Goal: Information Seeking & Learning: Compare options

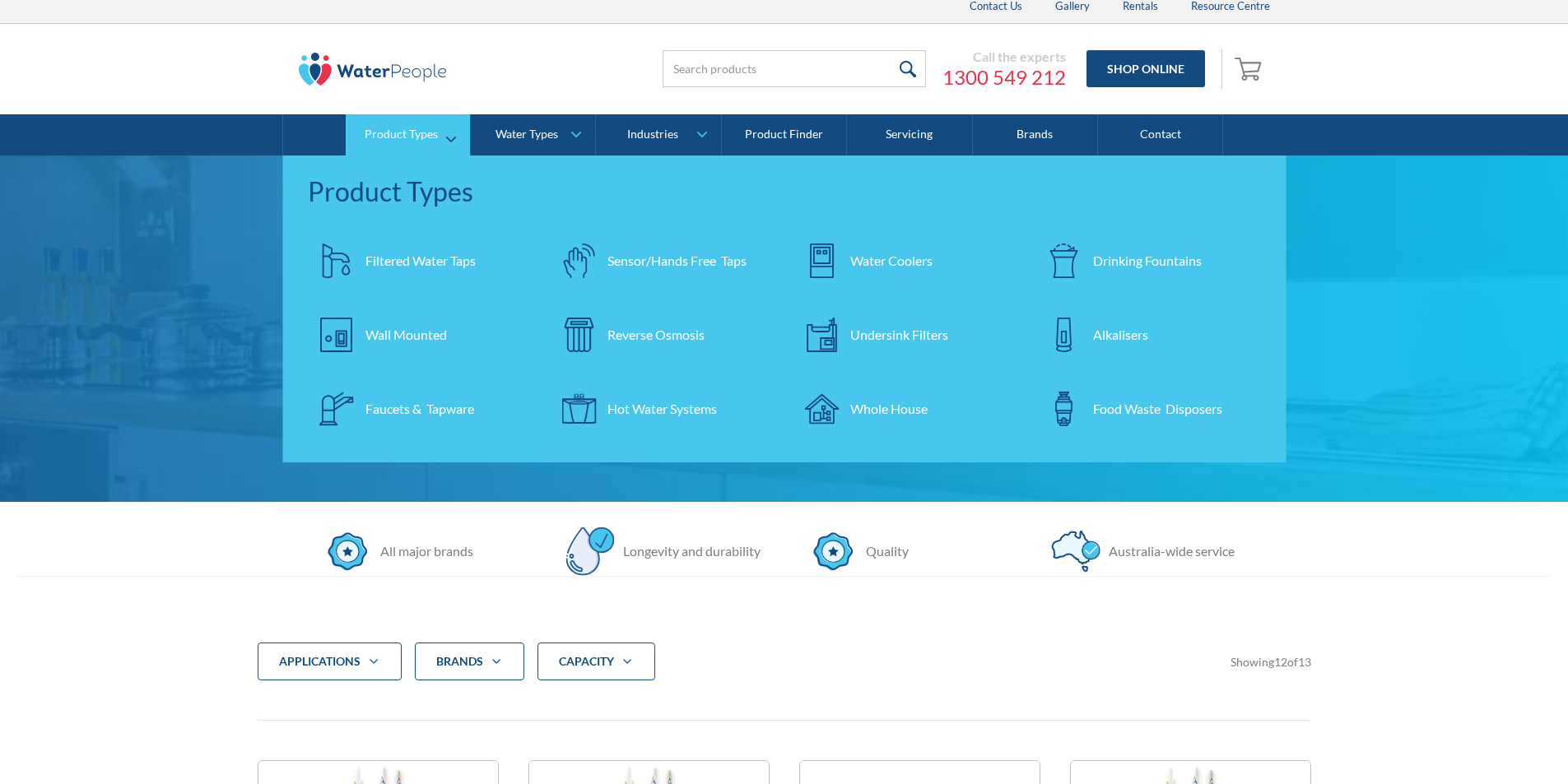
click at [442, 256] on div "Filtered Water Taps" at bounding box center [421, 260] width 111 height 19
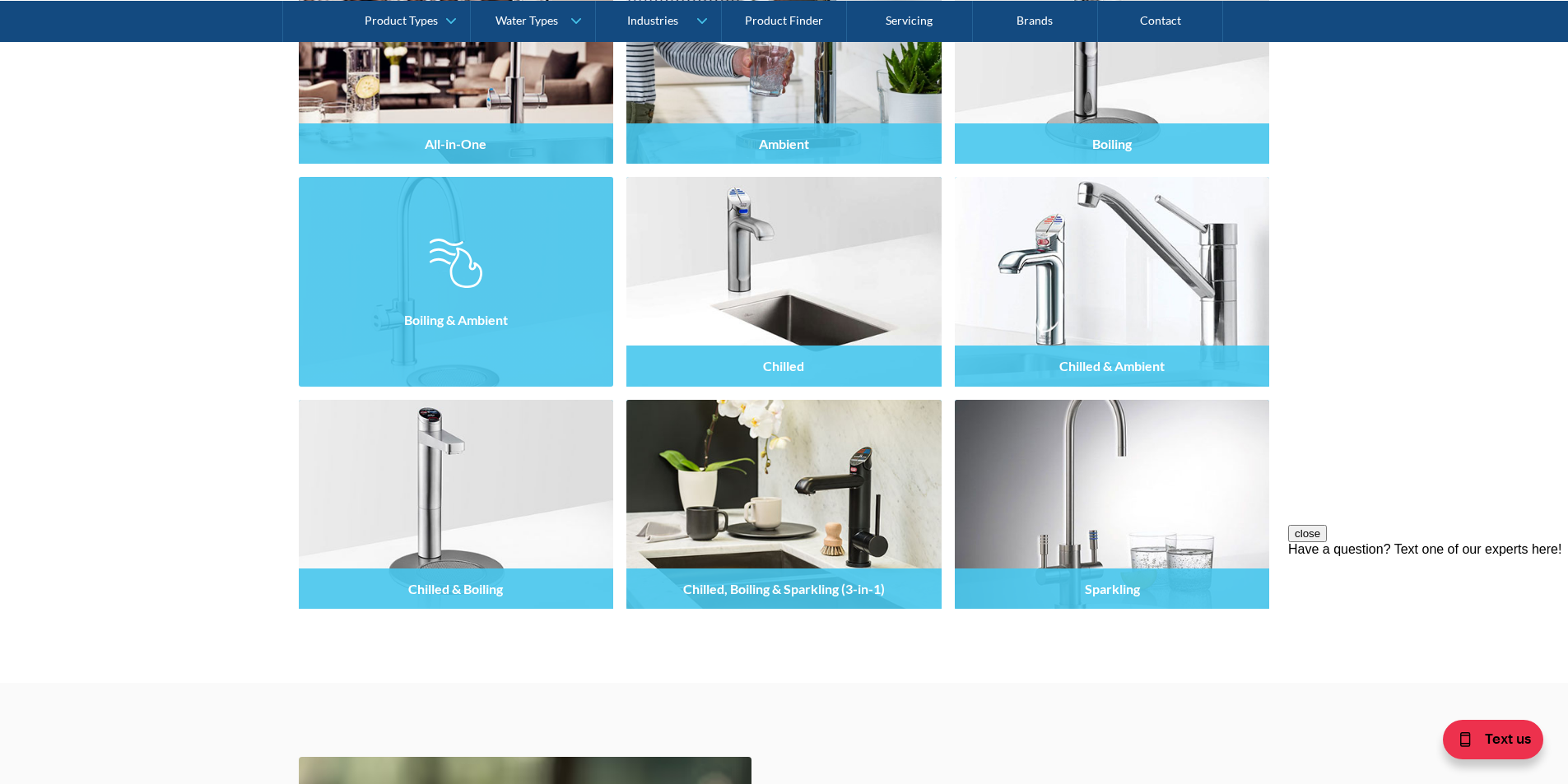
scroll to position [1645, 0]
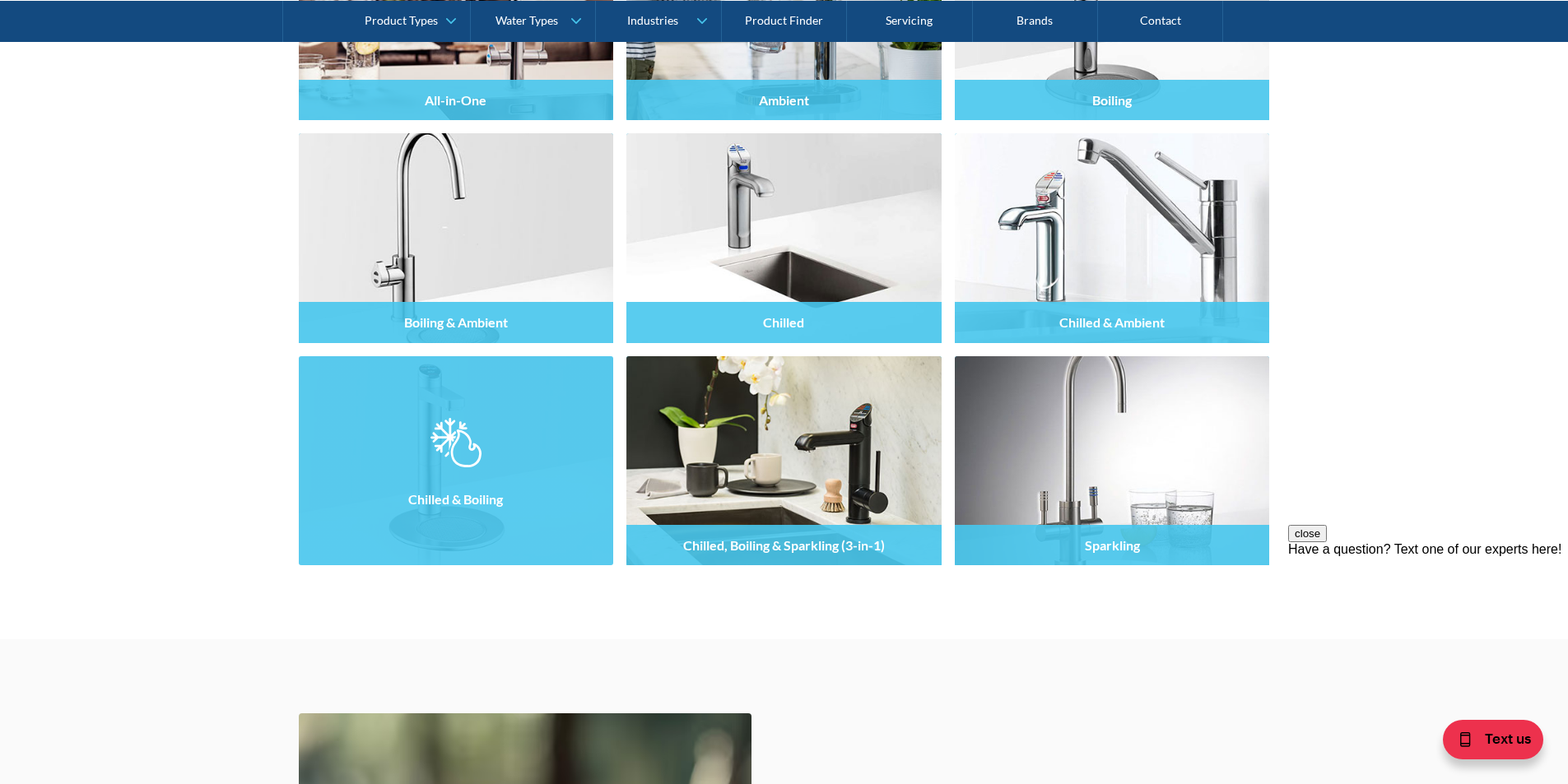
click at [470, 448] on img at bounding box center [456, 443] width 50 height 50
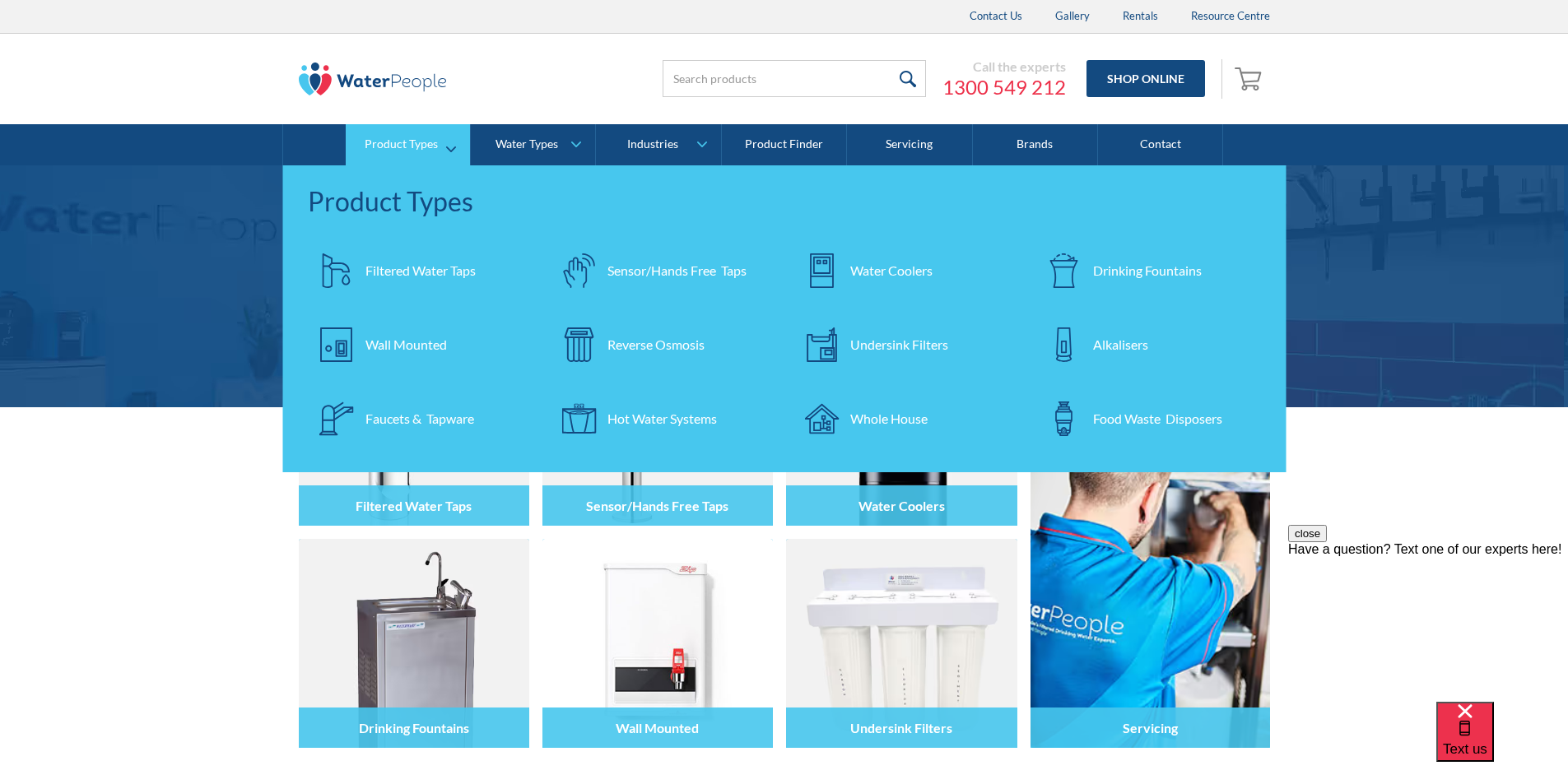
click at [415, 272] on div "Filtered Water Taps" at bounding box center [421, 270] width 111 height 19
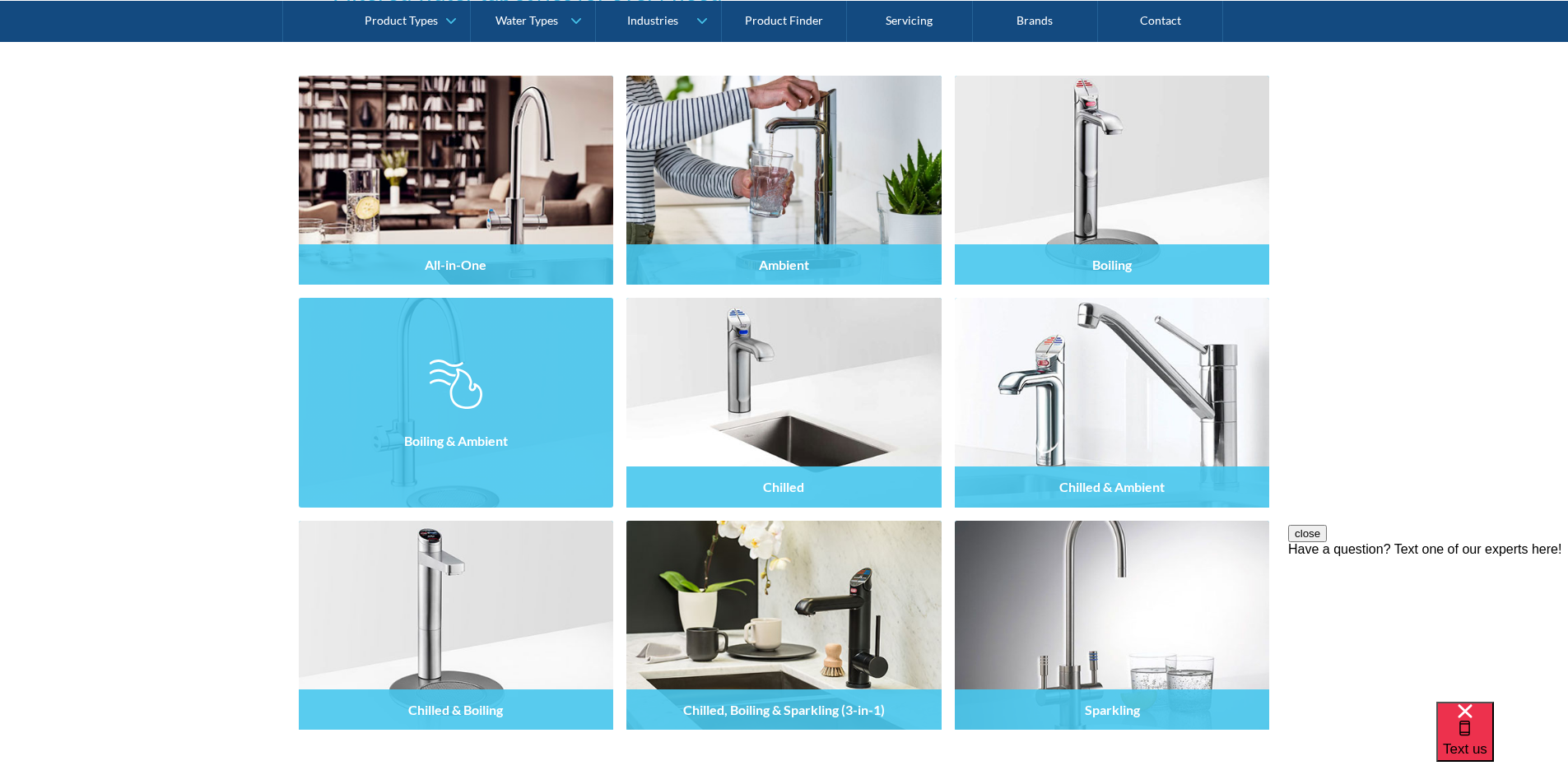
click at [412, 398] on div at bounding box center [457, 417] width 315 height 99
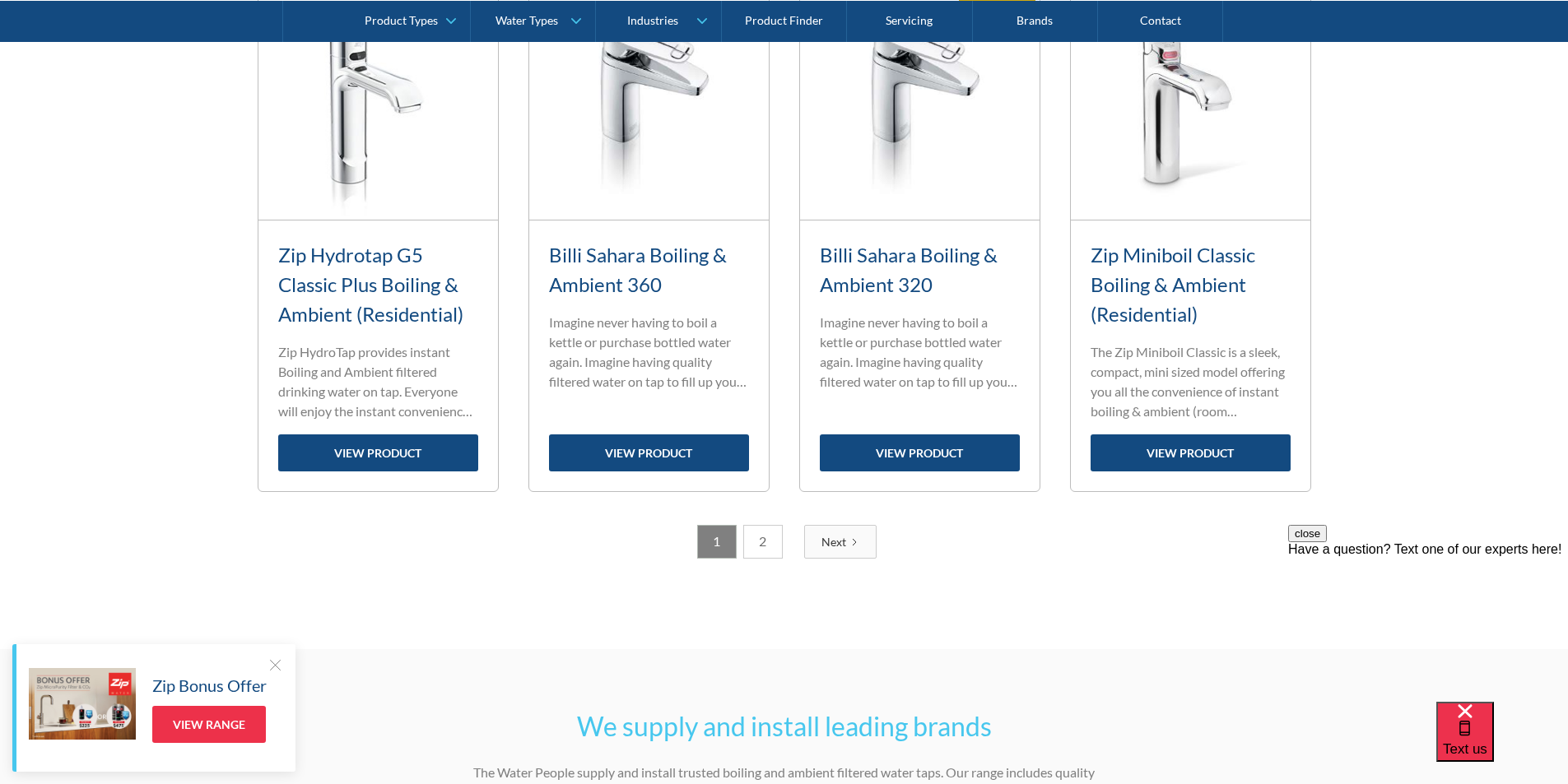
scroll to position [2058, 0]
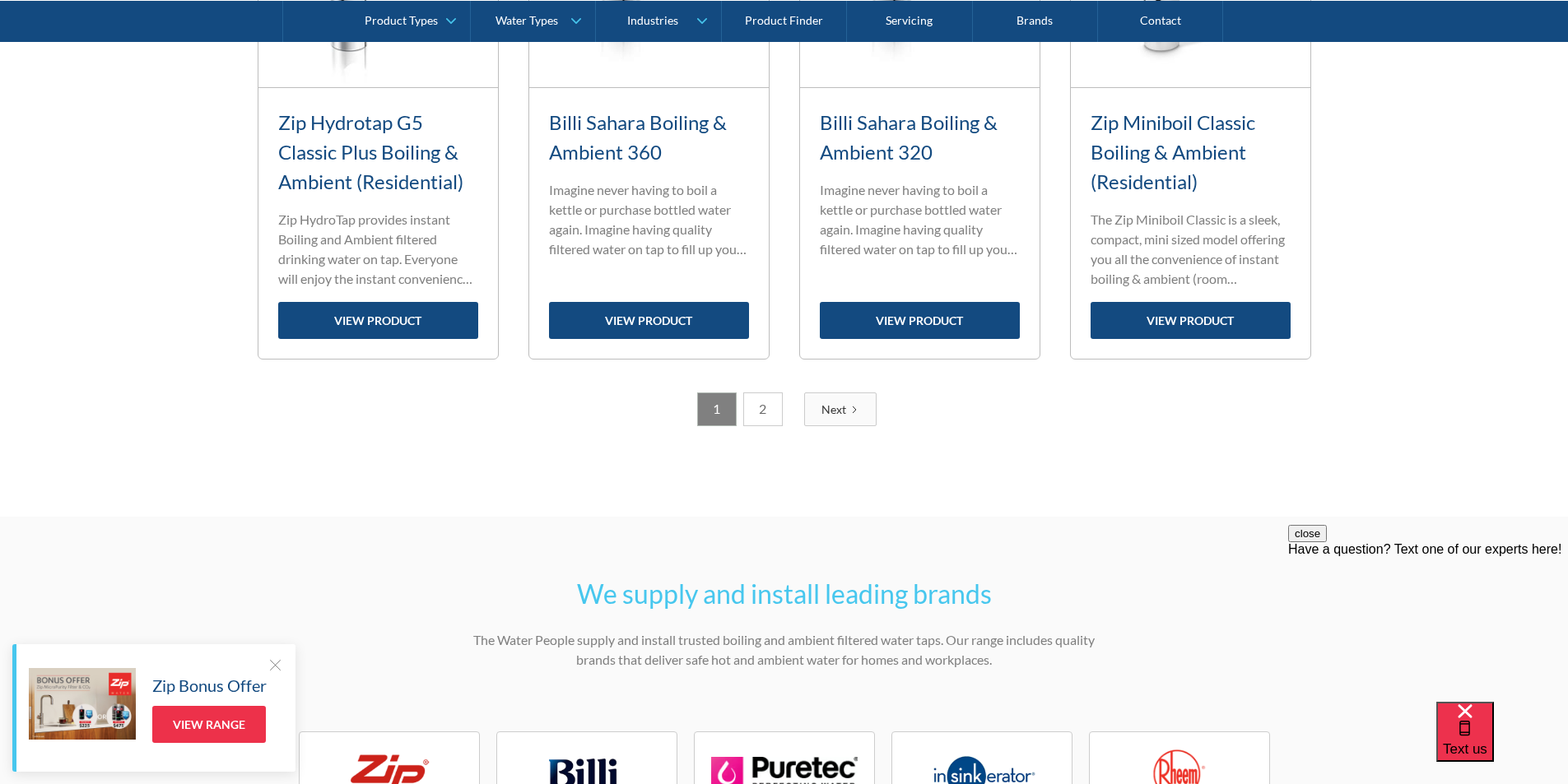
click at [769, 409] on link "2" at bounding box center [763, 410] width 40 height 34
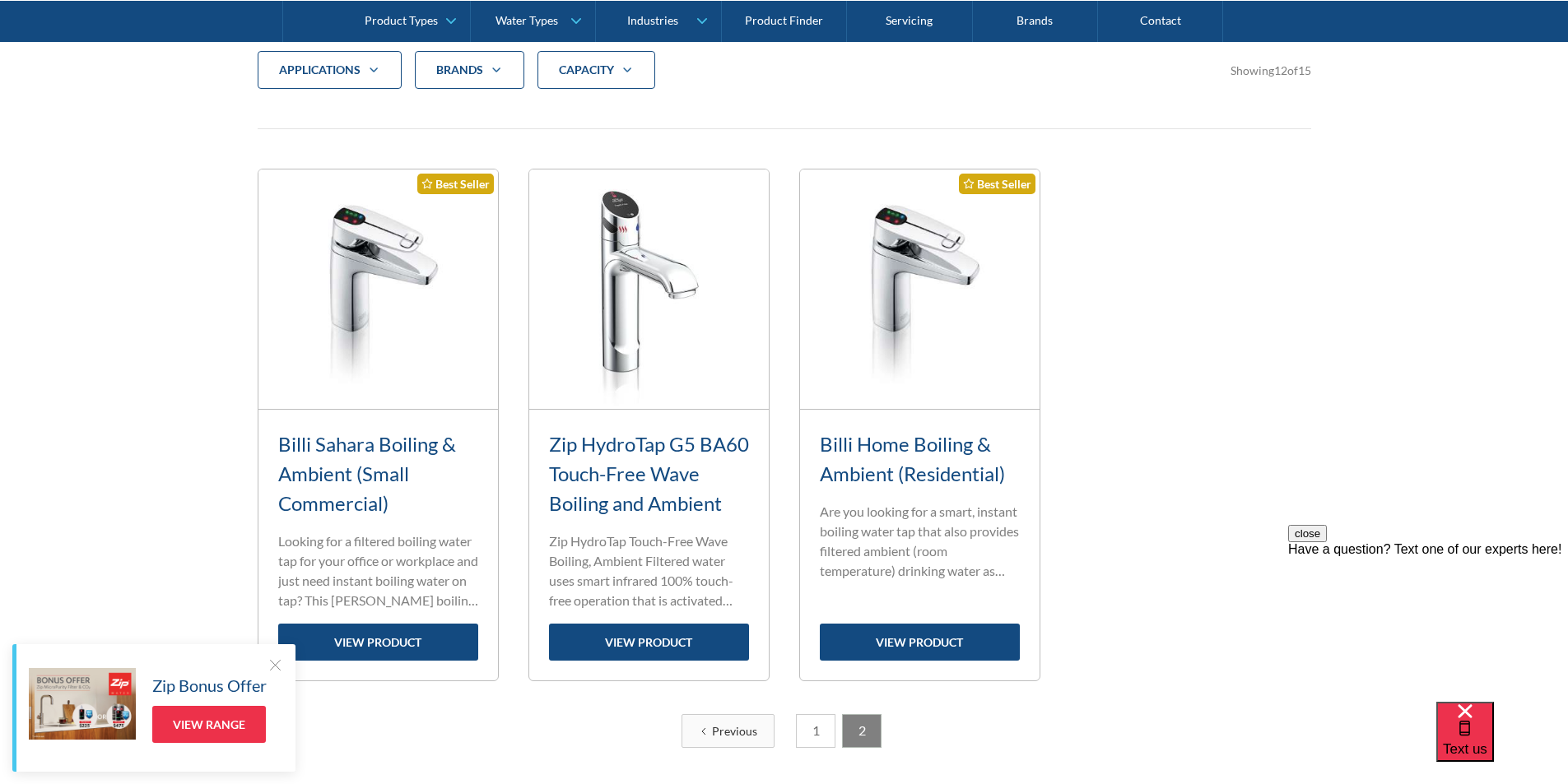
scroll to position [606, 0]
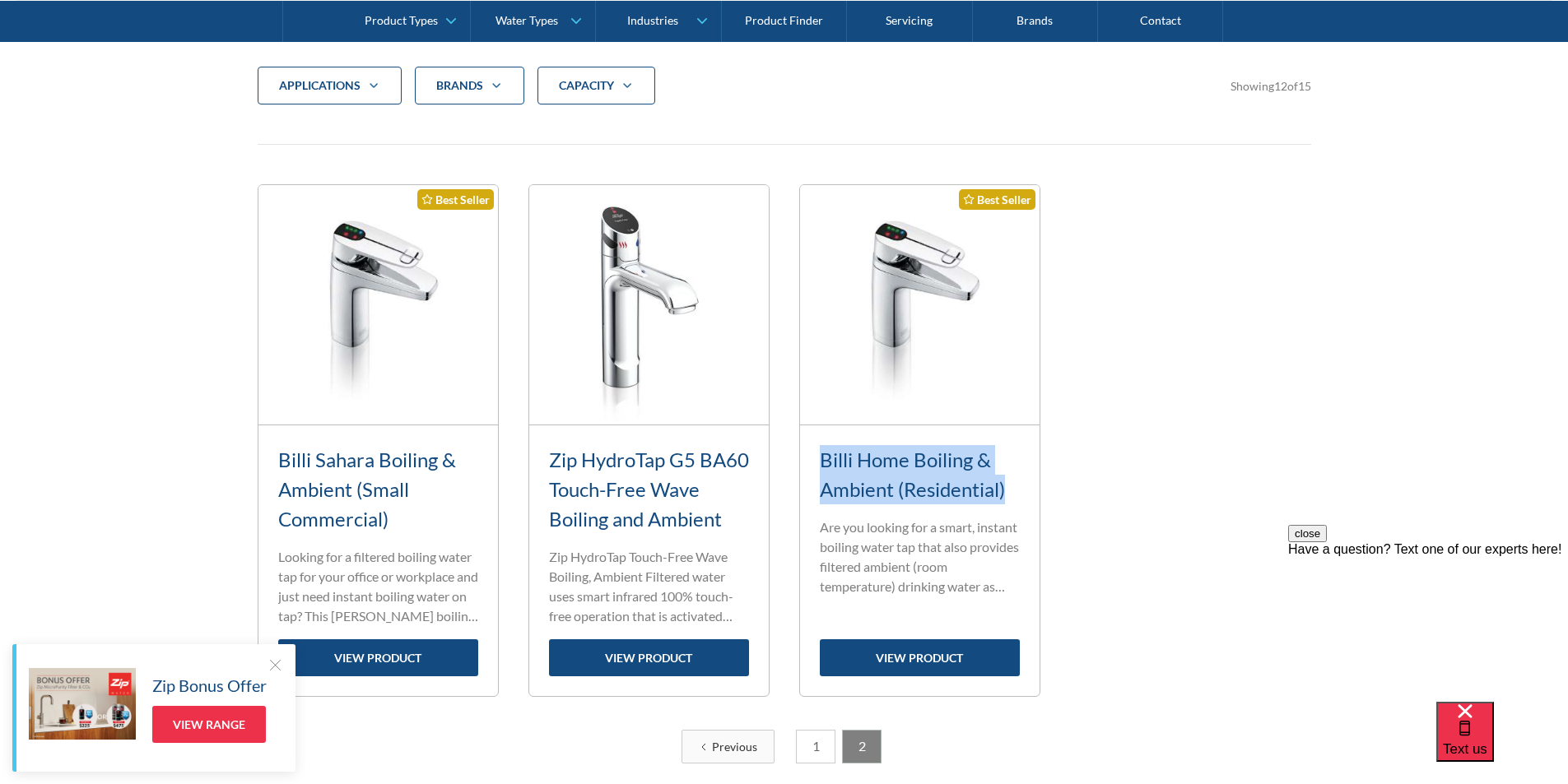
drag, startPoint x: 1011, startPoint y: 487, endPoint x: 821, endPoint y: 455, distance: 192.7
click at [821, 455] on div "Billi Home Boiling & Ambient (Residential)" at bounding box center [920, 475] width 200 height 59
copy link "Billi Home Boiling & Ambient (Residential)"
click at [899, 658] on link "view product" at bounding box center [920, 658] width 200 height 37
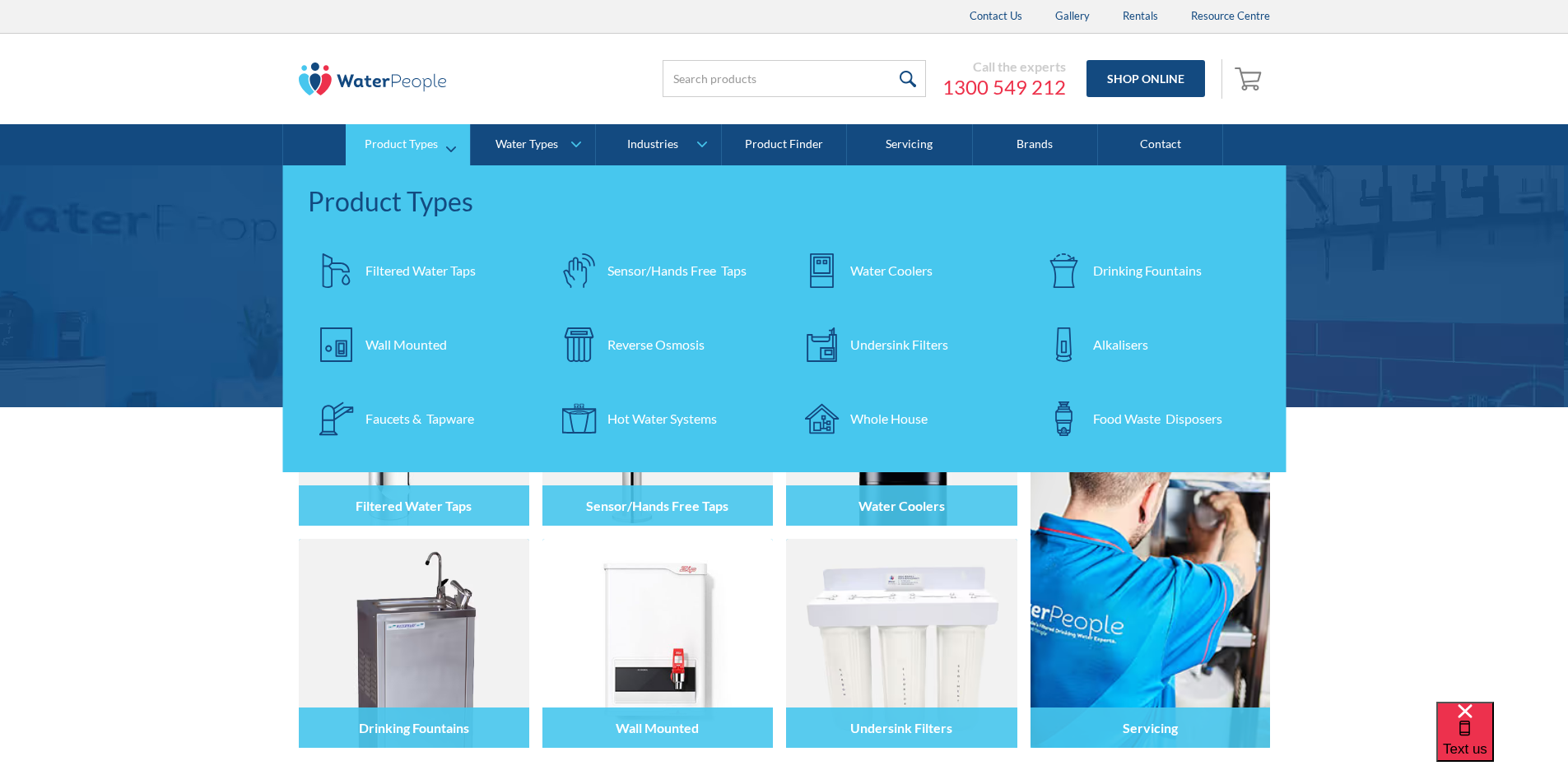
click at [394, 264] on div "Filtered Water Taps" at bounding box center [421, 270] width 111 height 19
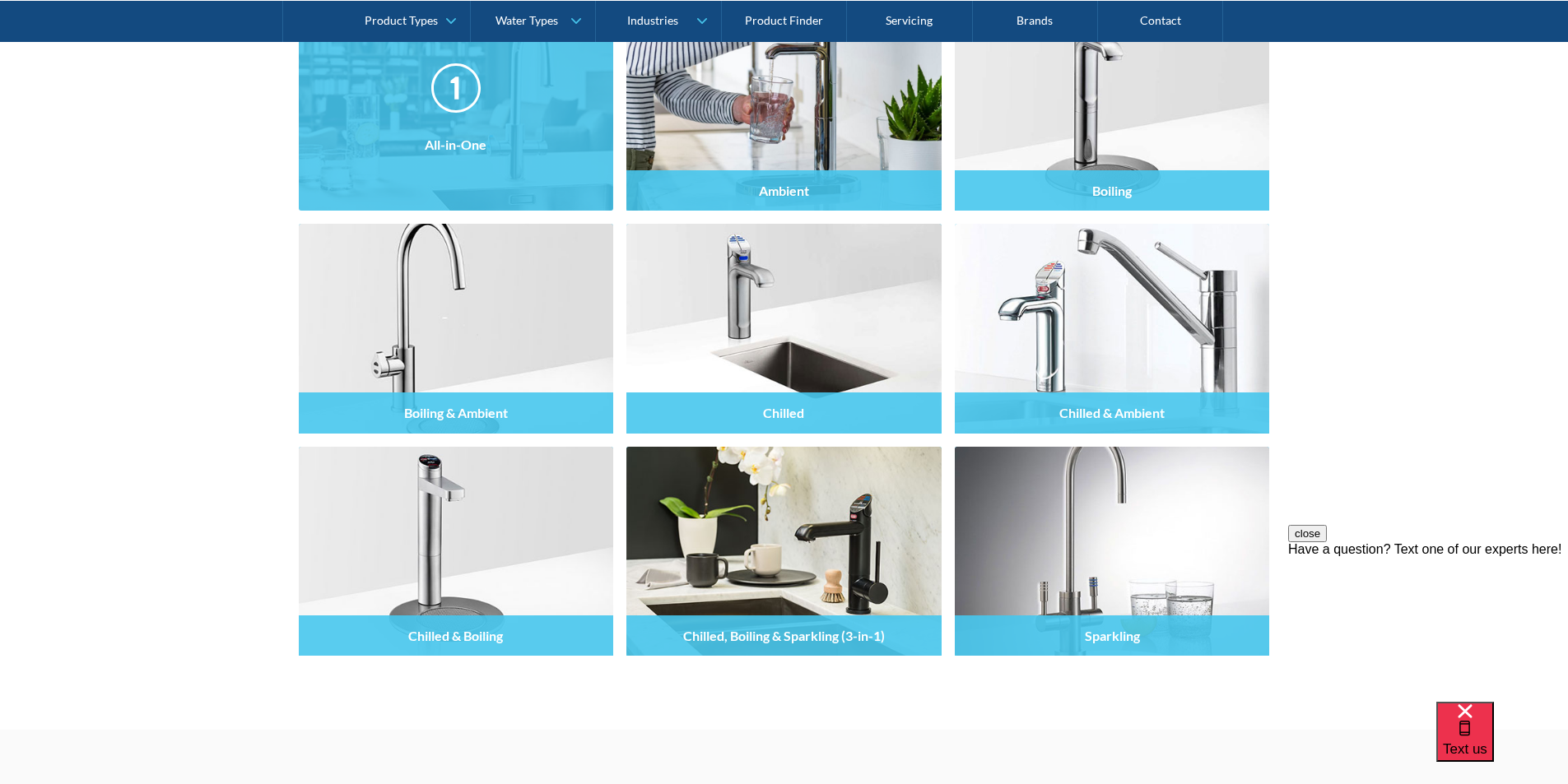
scroll to position [1563, 0]
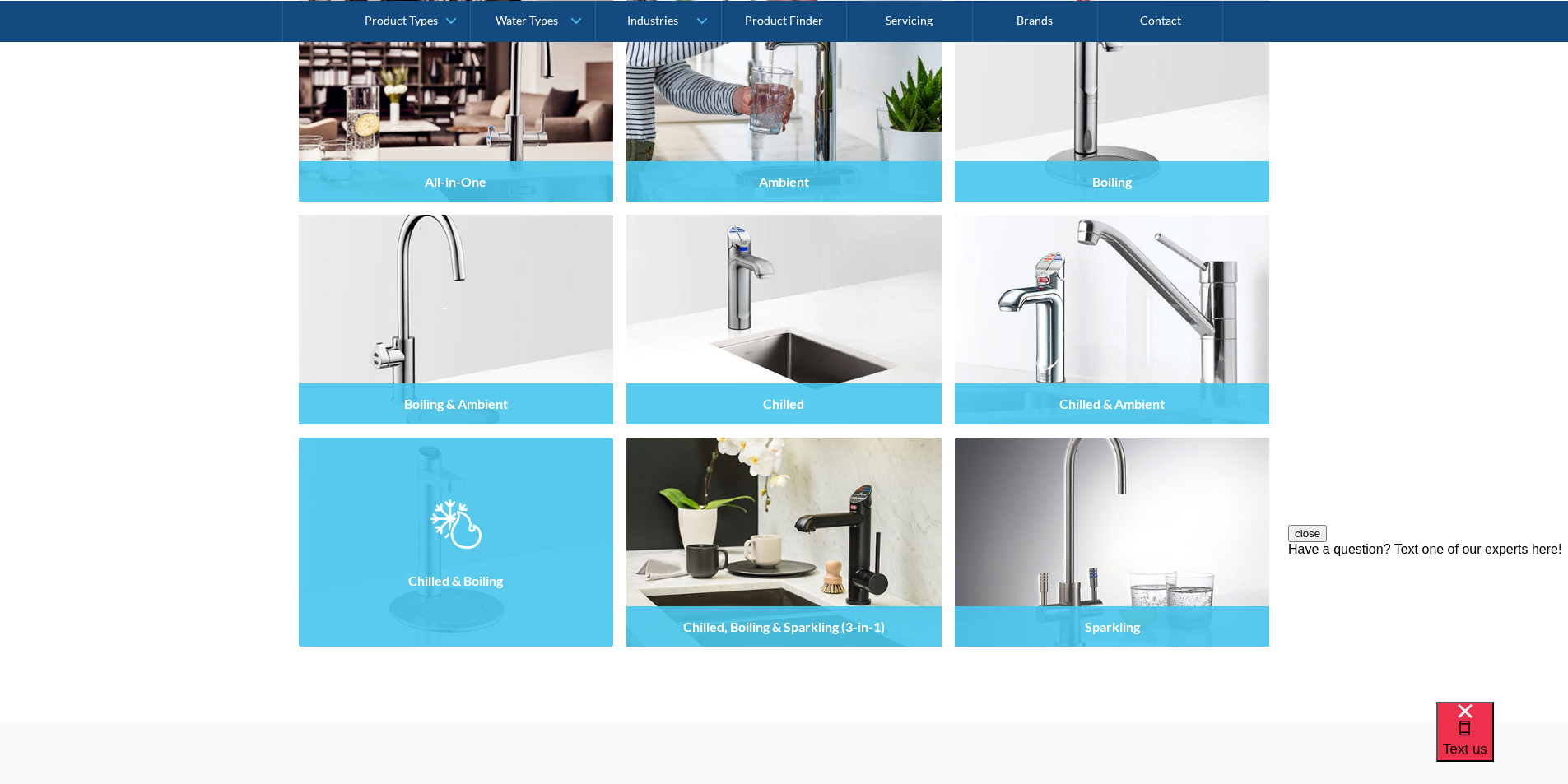
click at [457, 522] on img at bounding box center [456, 525] width 50 height 50
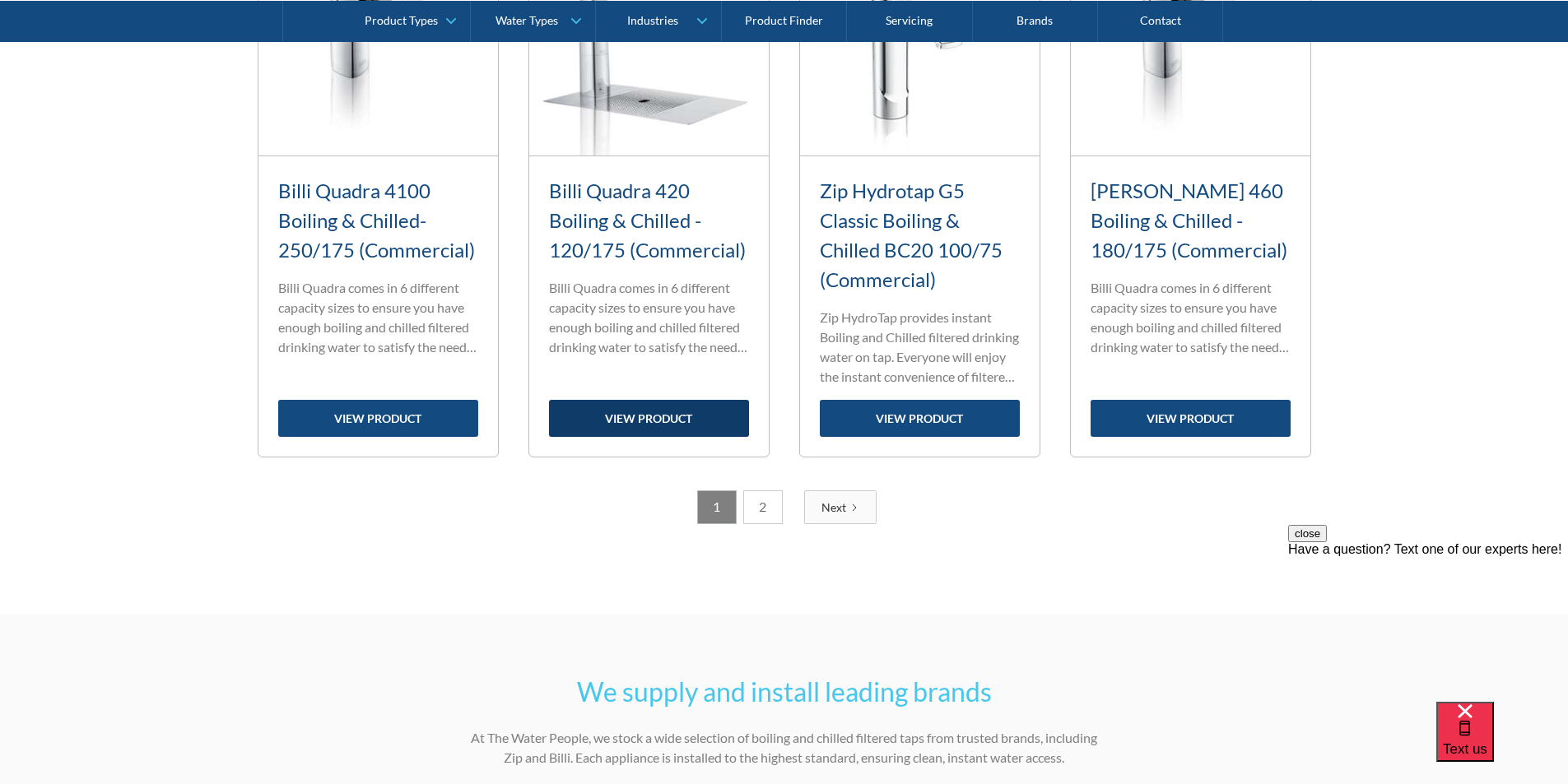
scroll to position [2058, 0]
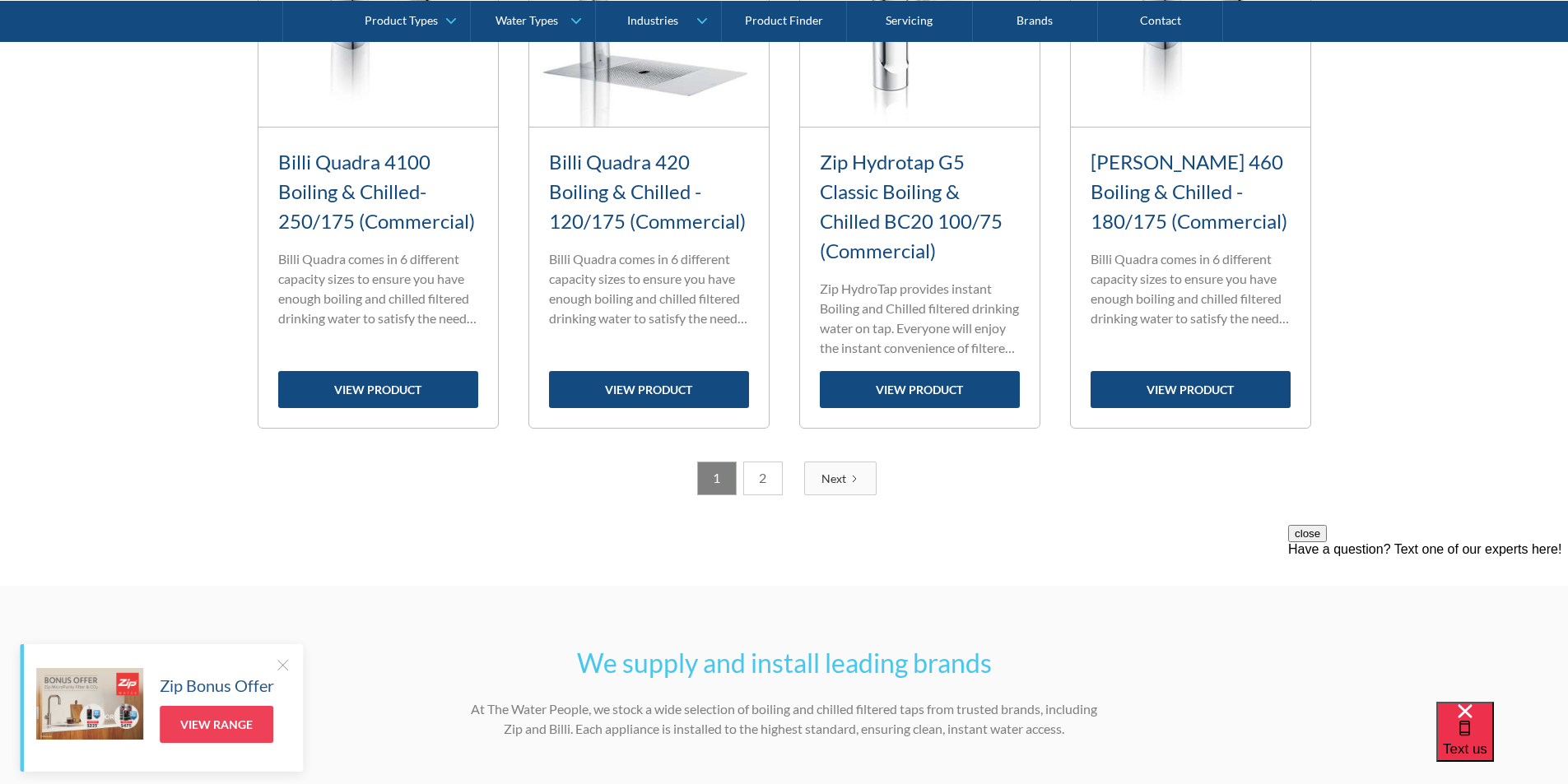
click at [763, 480] on link "2" at bounding box center [763, 479] width 40 height 34
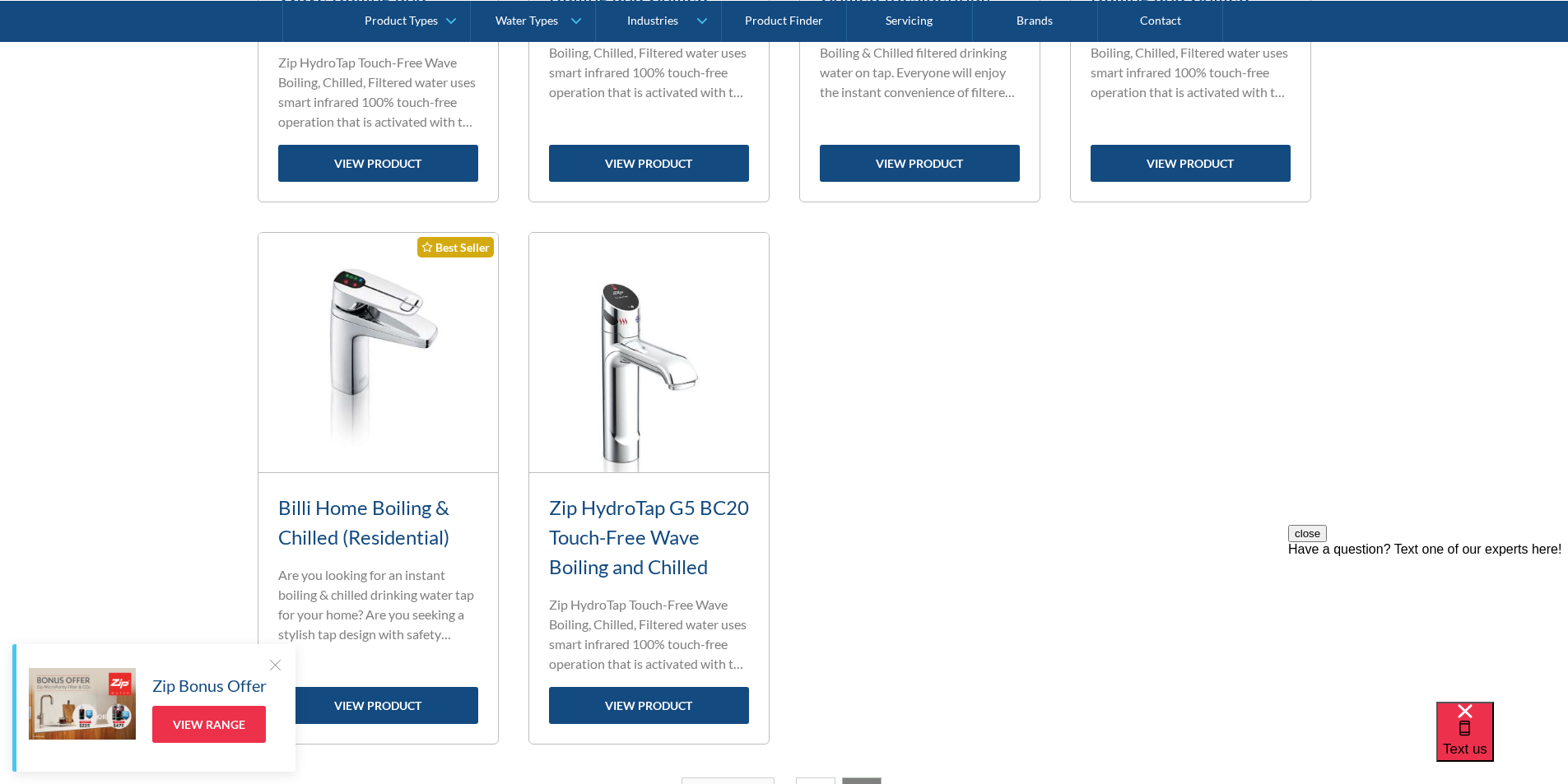
scroll to position [1656, 0]
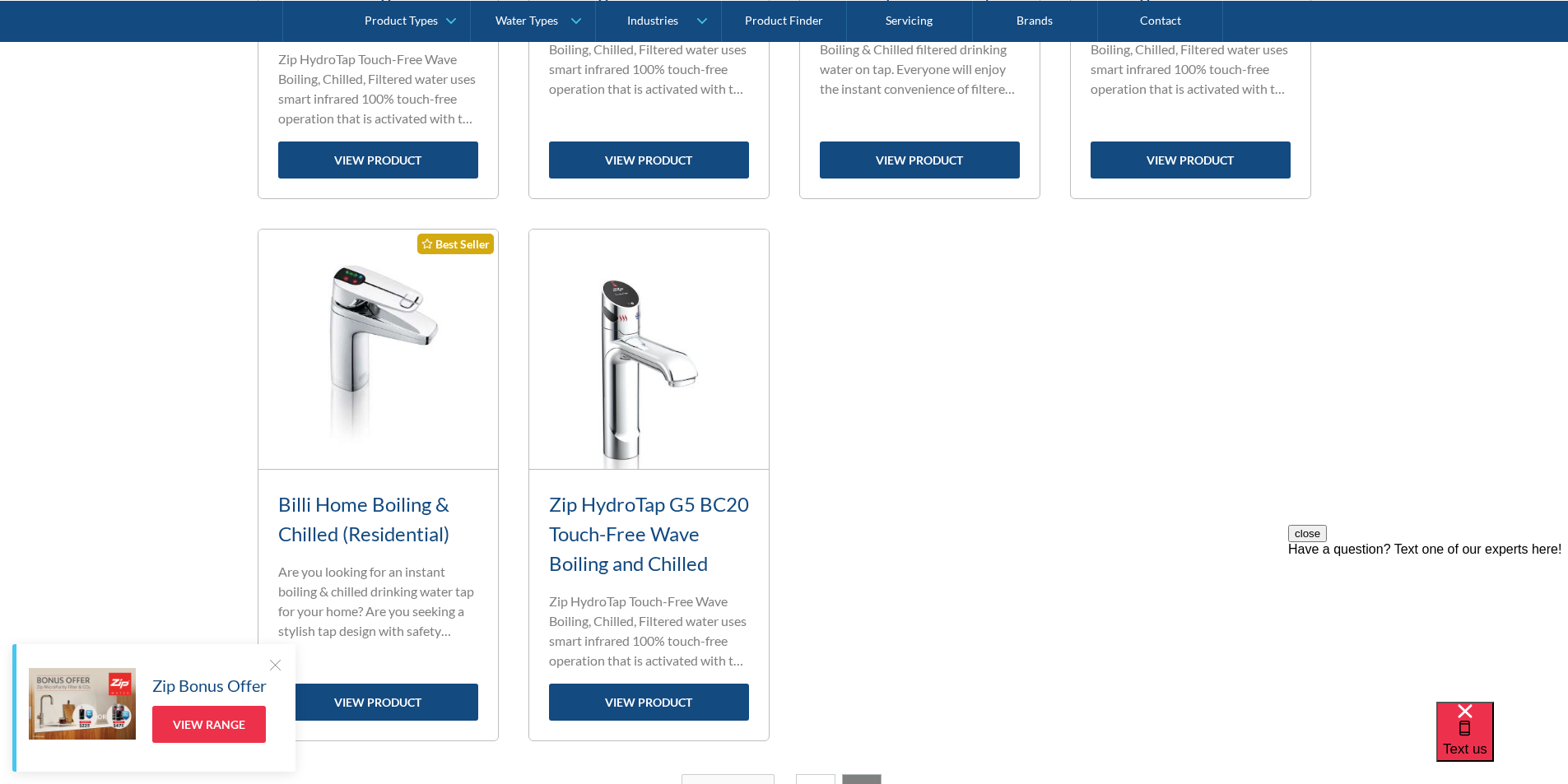
click at [383, 330] on img at bounding box center [378, 350] width 240 height 240
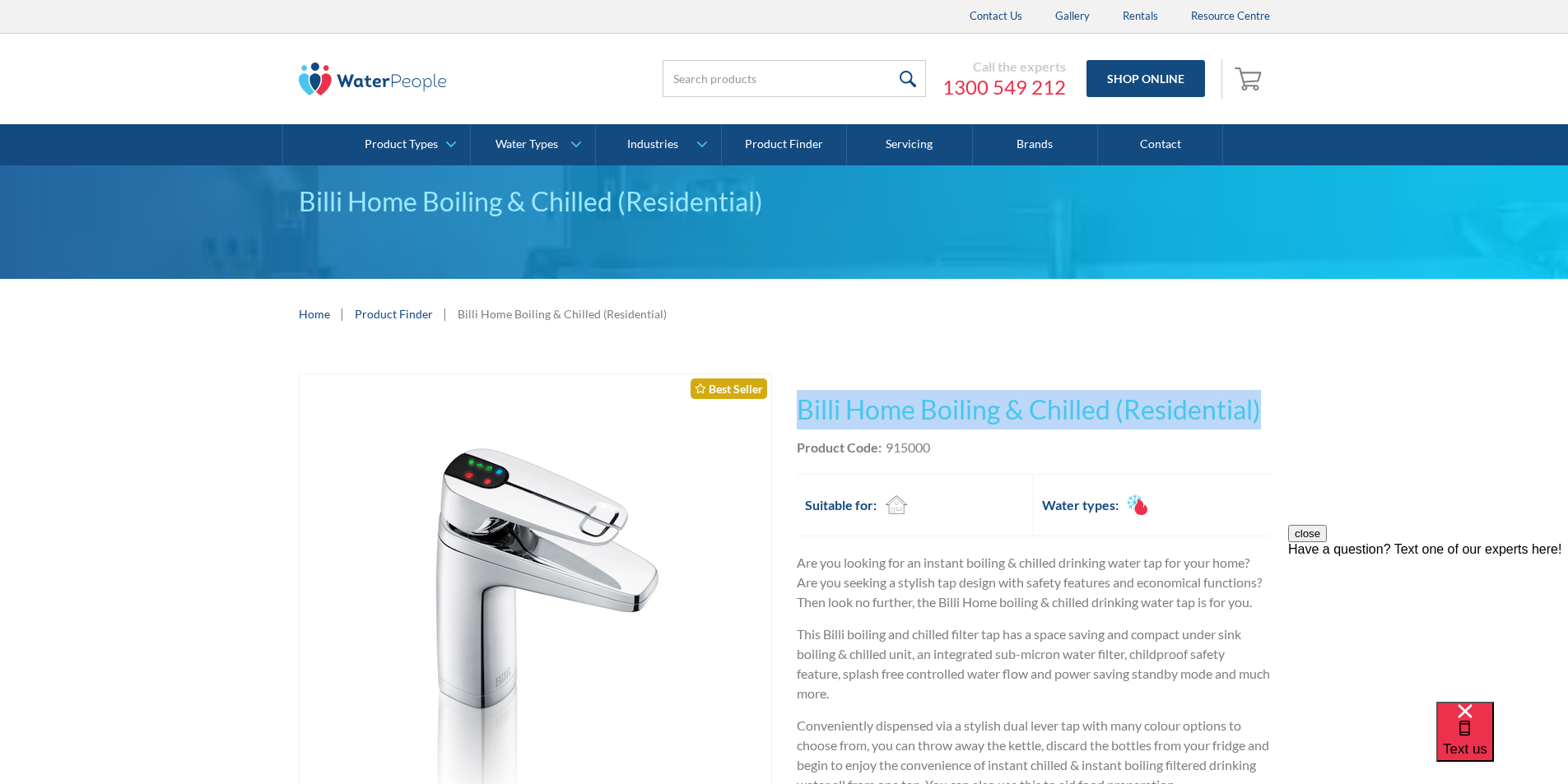
drag, startPoint x: 1271, startPoint y: 403, endPoint x: 799, endPoint y: 384, distance: 472.4
click at [794, 382] on div "Play video Fits Most Brands Best Seller No items found. This tap design is incl…" at bounding box center [784, 732] width 1568 height 767
copy h1 "Billi Home Boiling & Chilled (Residential)"
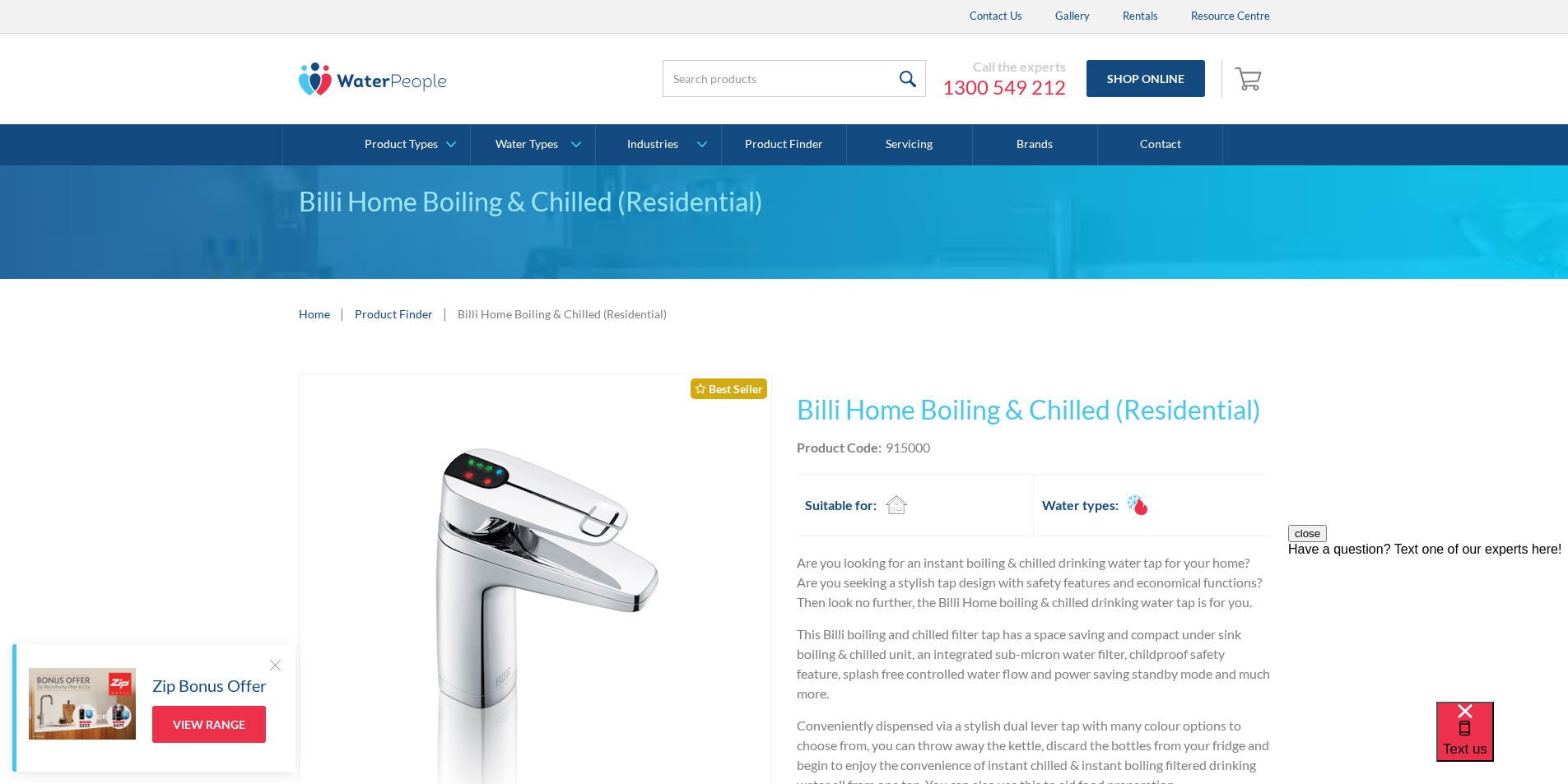
drag, startPoint x: 967, startPoint y: 455, endPoint x: 950, endPoint y: 452, distance: 17.3
click at [966, 455] on div "Product Code: 915000" at bounding box center [1033, 447] width 473 height 19
drag, startPoint x: 935, startPoint y: 442, endPoint x: 884, endPoint y: 445, distance: 51.1
click at [884, 445] on div "Product Code: 915000" at bounding box center [1033, 447] width 473 height 19
copy div "915000"
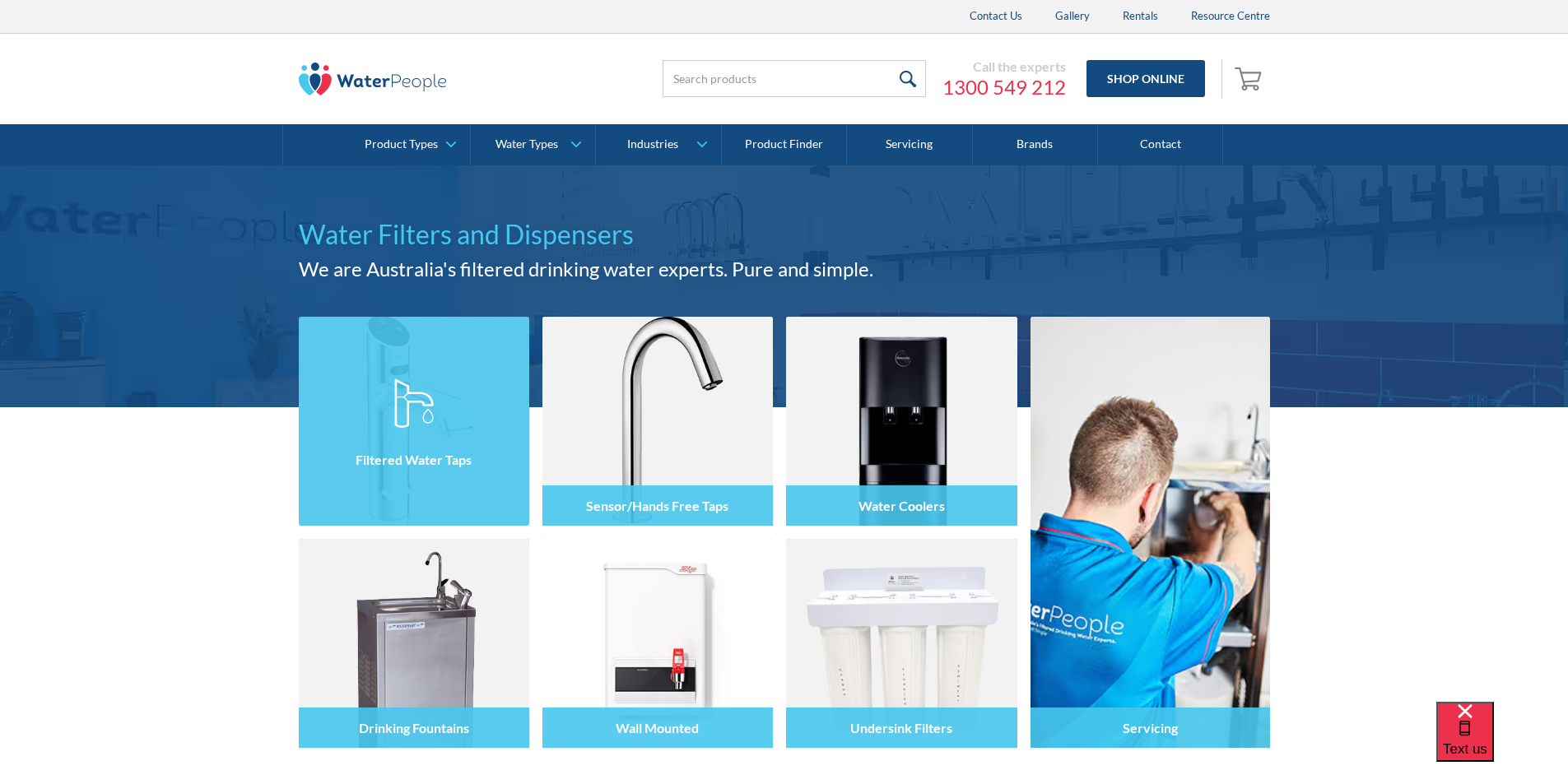
click at [409, 407] on img at bounding box center [413, 403] width 40 height 50
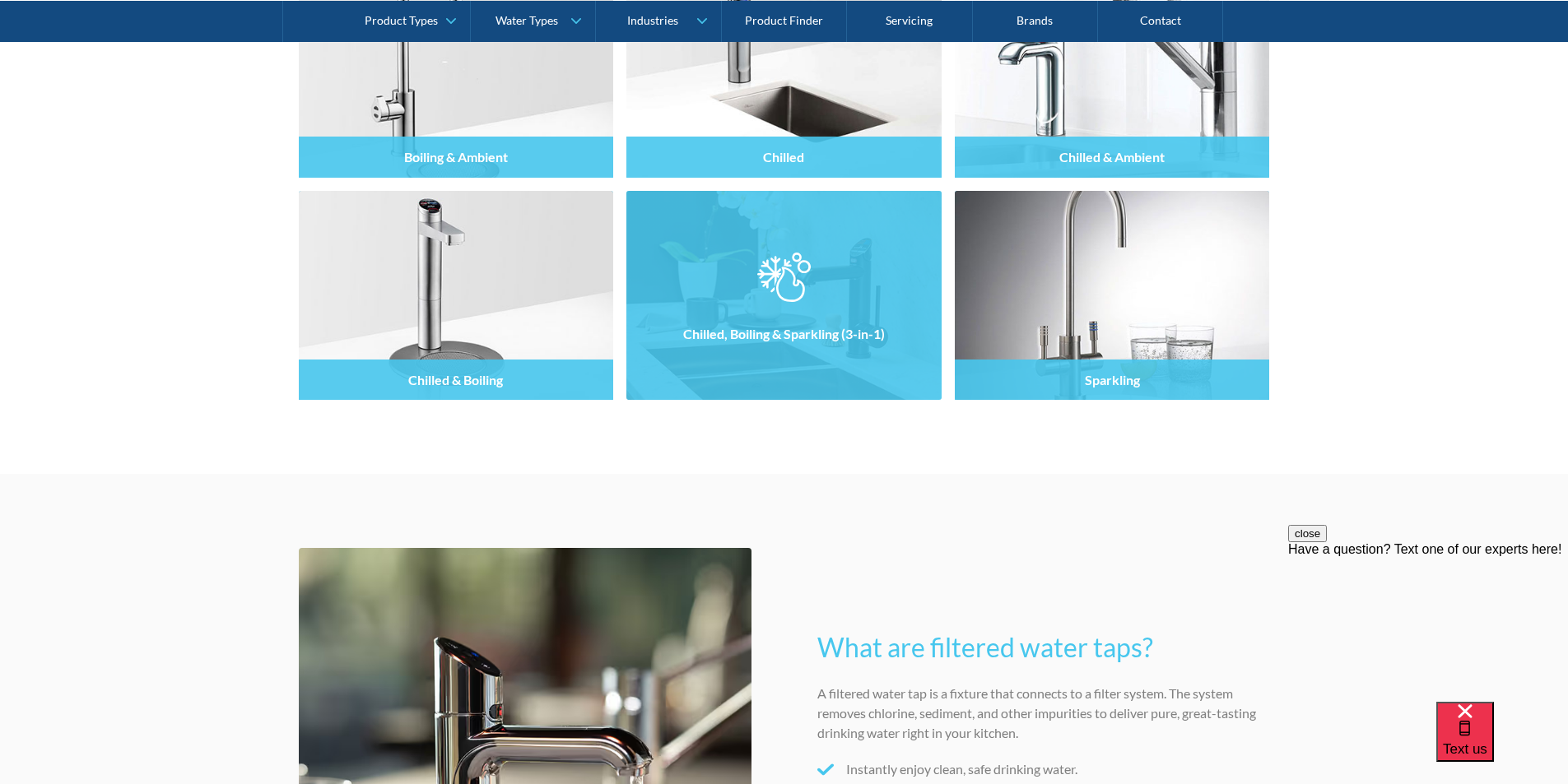
click at [740, 317] on div "Chilled, Boiling & Sparkling (3-in-1)" at bounding box center [784, 334] width 315 height 41
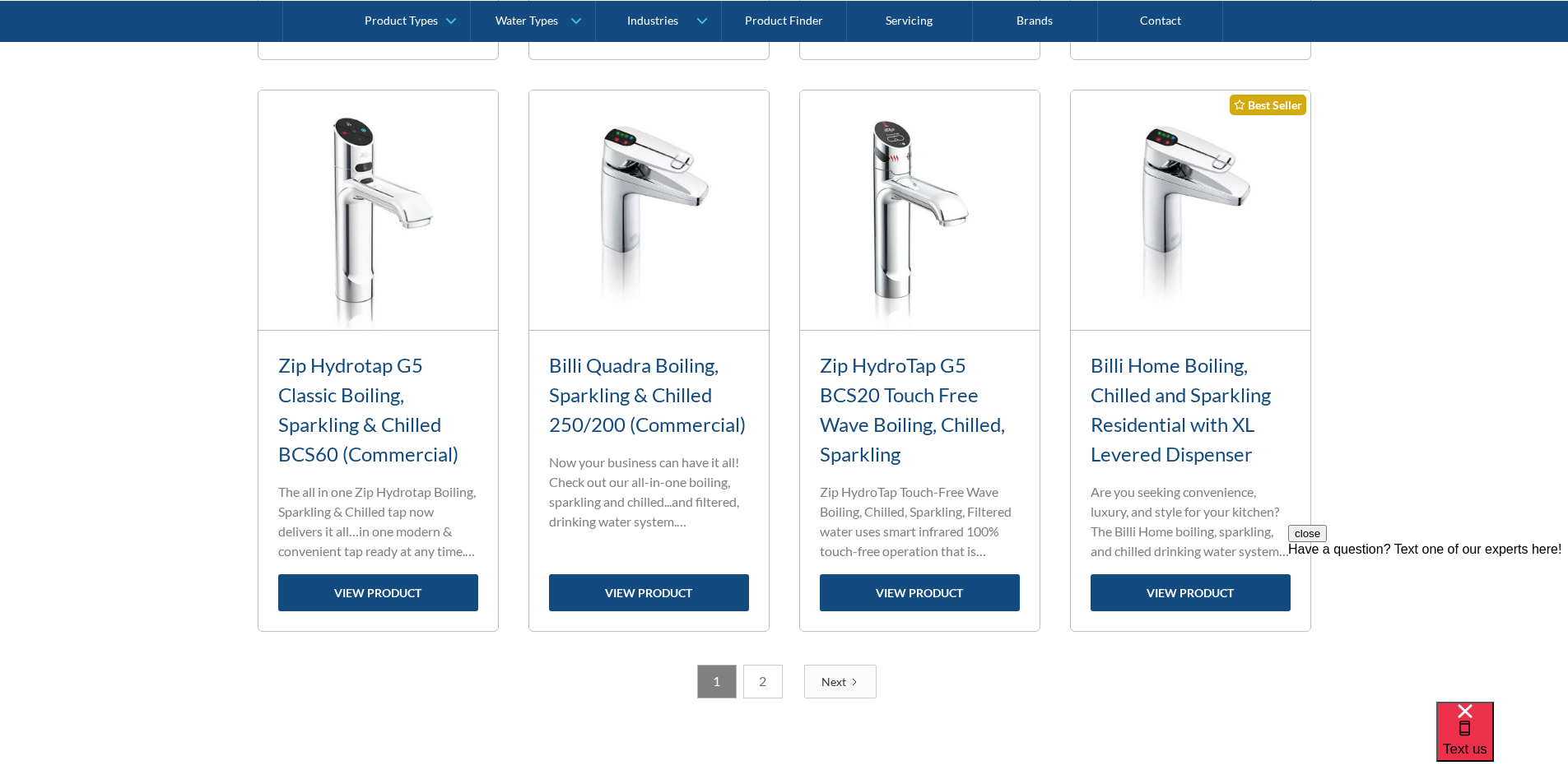
scroll to position [1893, 0]
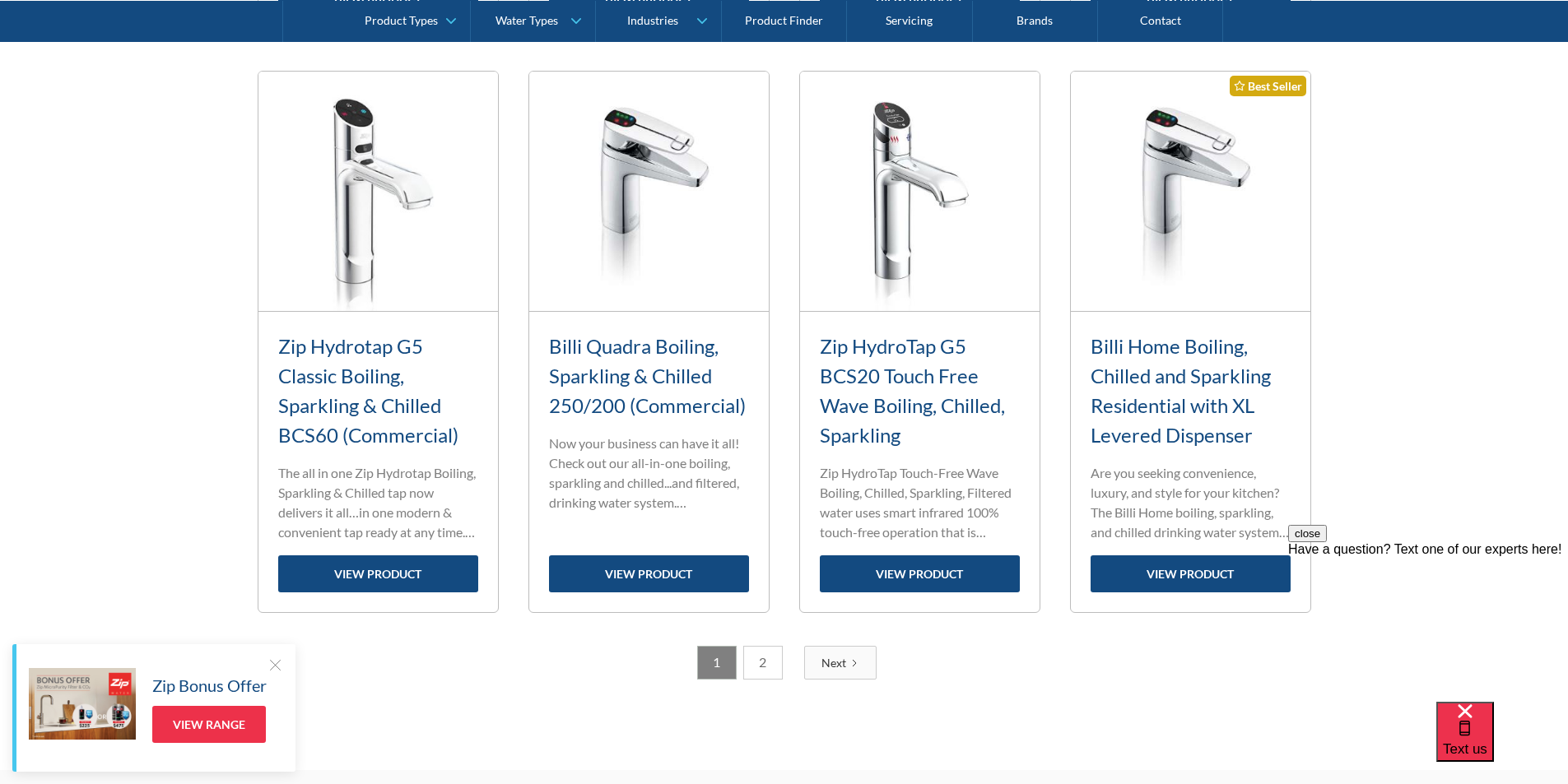
click at [764, 663] on link "2" at bounding box center [763, 662] width 40 height 34
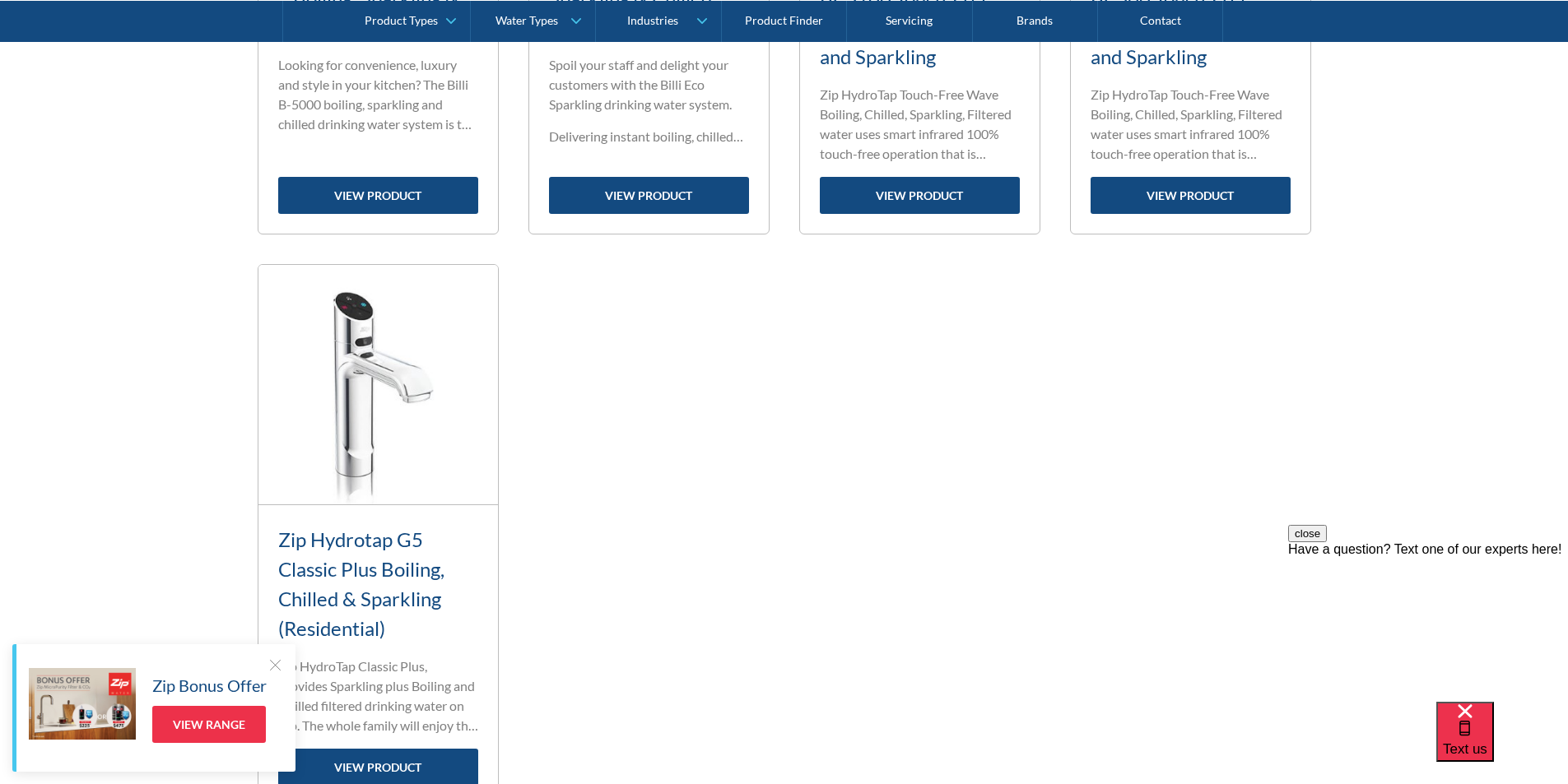
scroll to position [1347, 0]
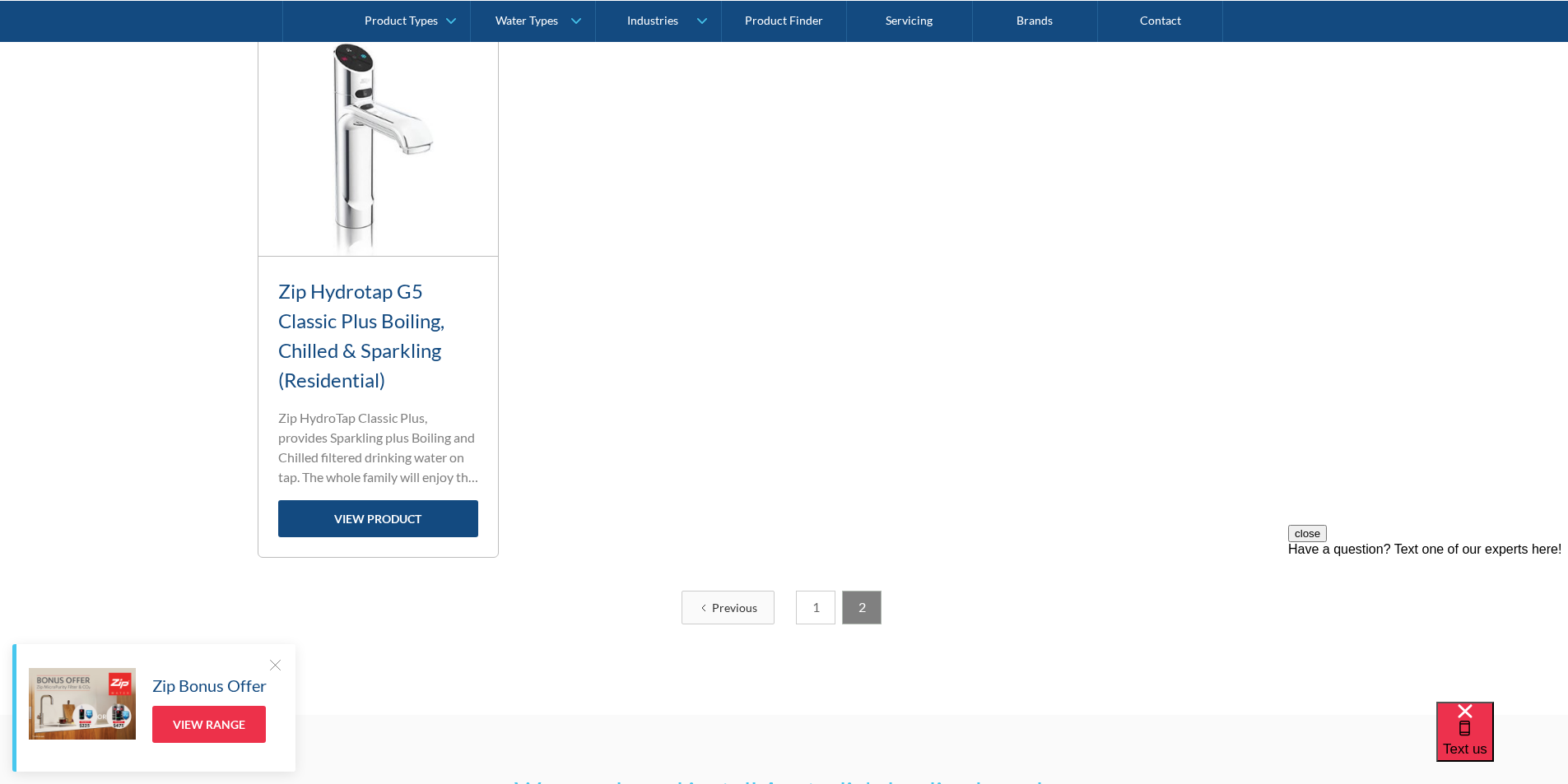
click at [811, 607] on link "1" at bounding box center [815, 608] width 40 height 34
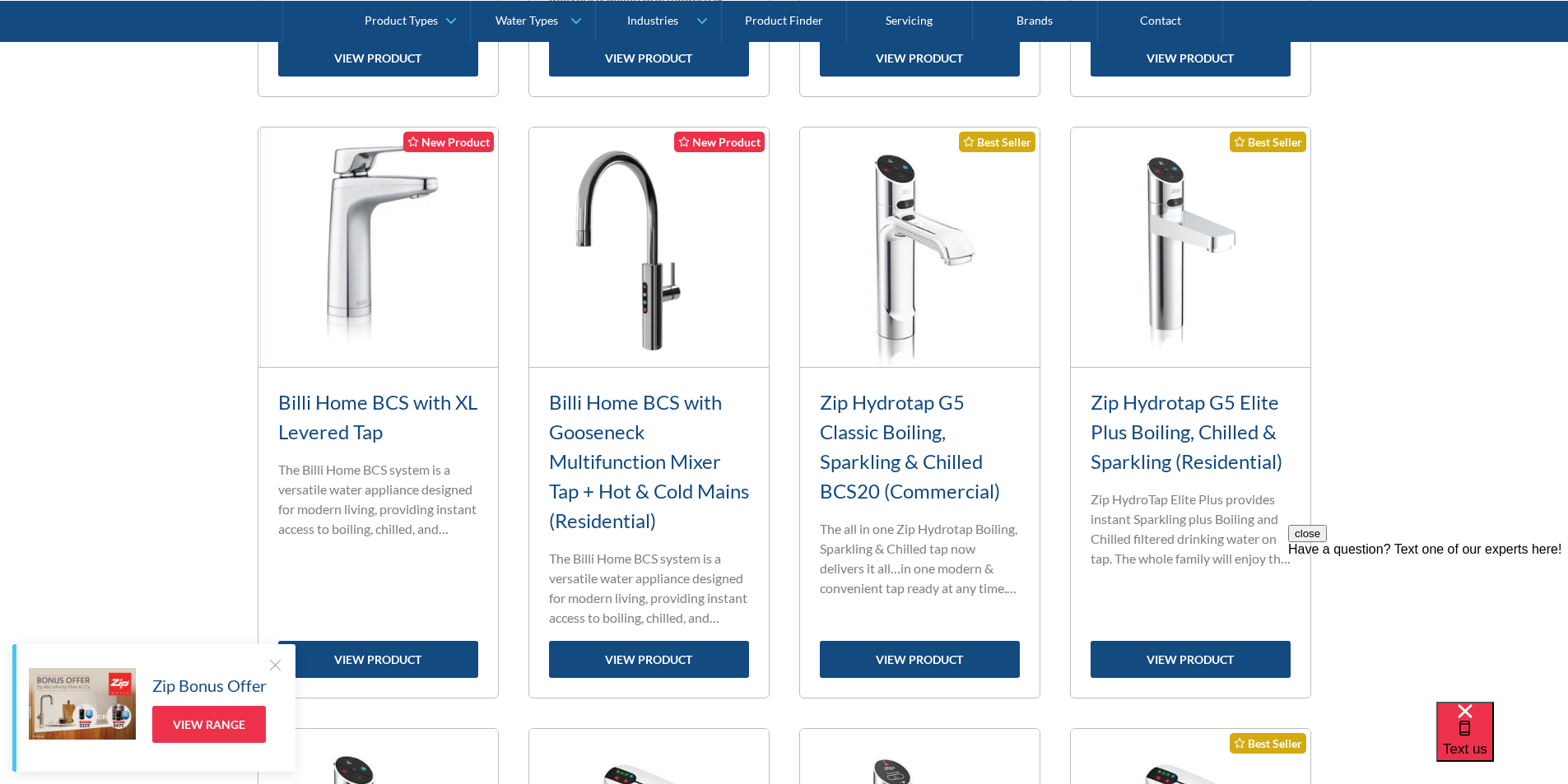
scroll to position [1264, 0]
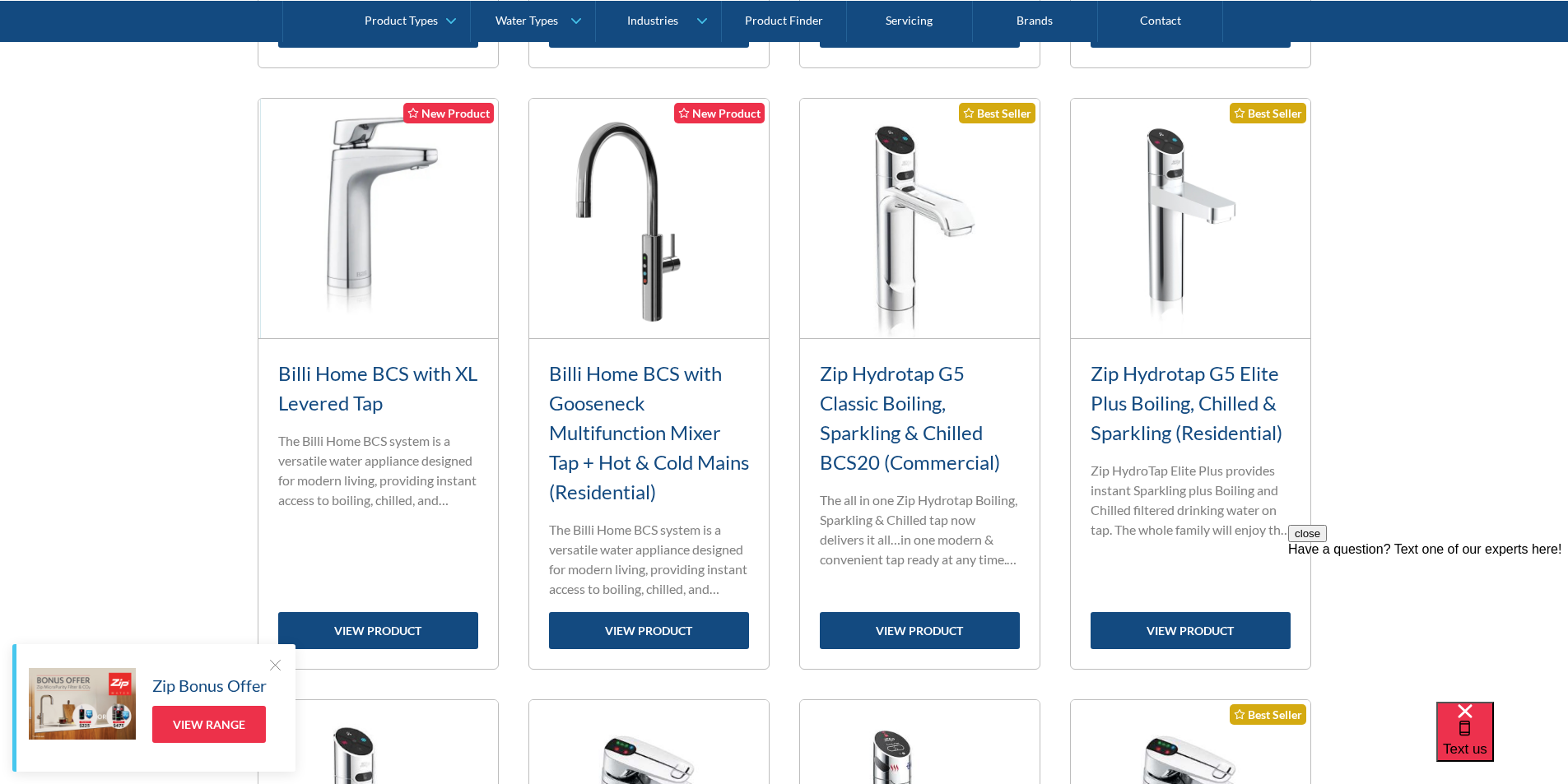
click at [364, 381] on link "Billi Home BCS with XL Levered Tap" at bounding box center [378, 388] width 199 height 53
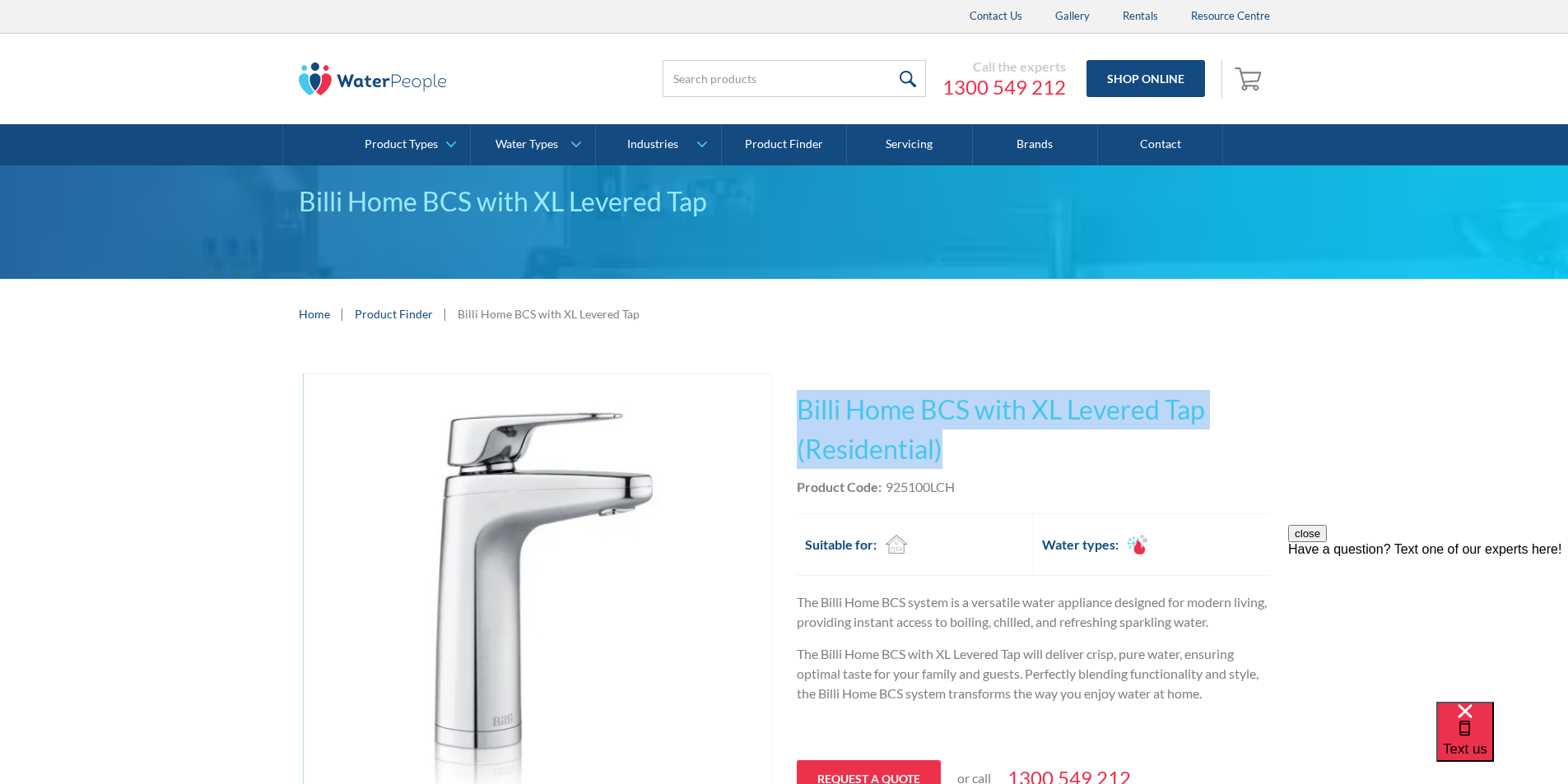
drag, startPoint x: 943, startPoint y: 450, endPoint x: 798, endPoint y: 404, distance: 152.1
click at [798, 403] on h1 "Billi Home BCS with XL Levered Tap (Residential)" at bounding box center [1033, 430] width 473 height 79
copy h1 "Billi Home BCS with XL Levered Tap (Residential)"
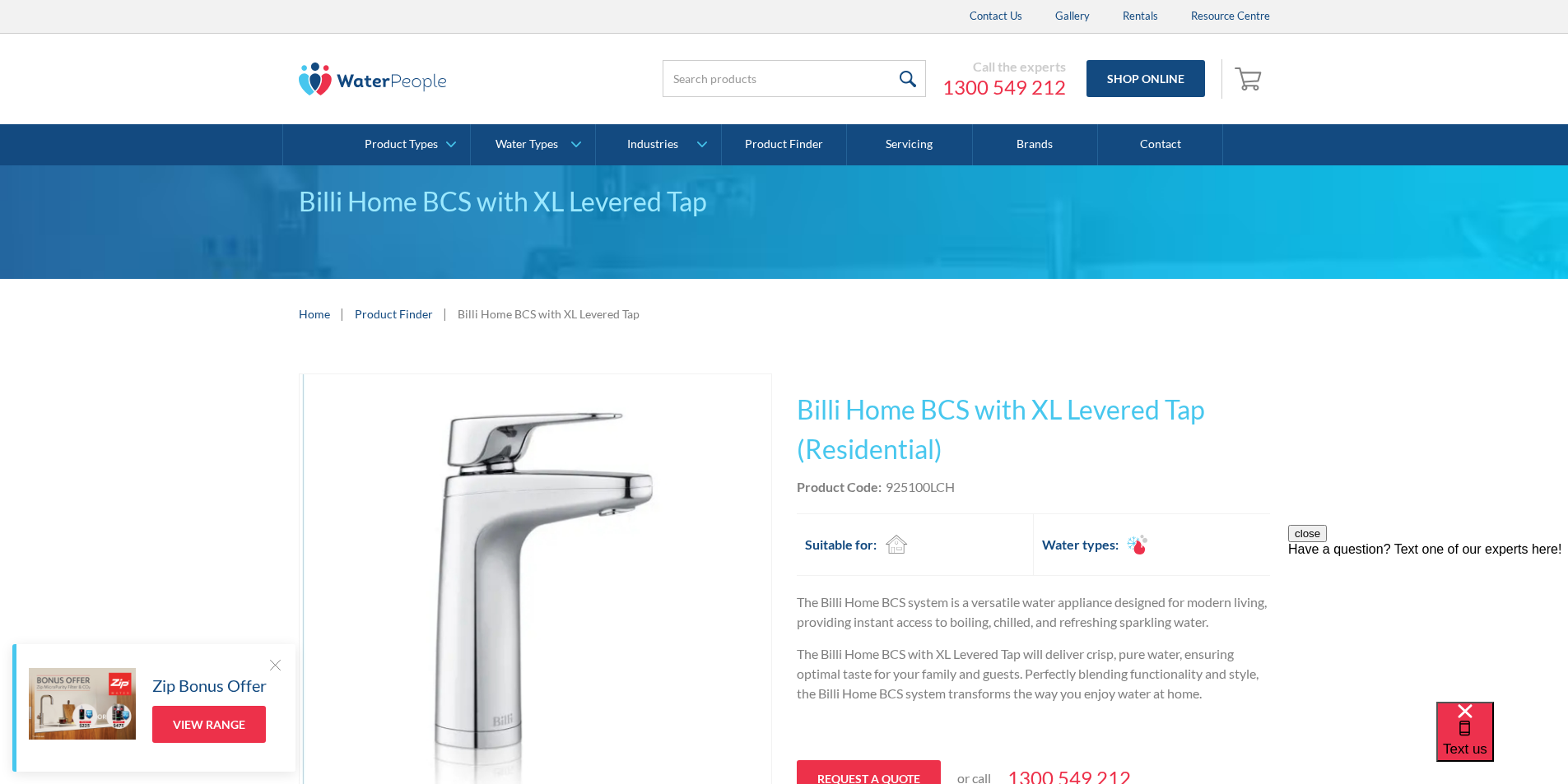
click at [967, 494] on div "Product Code: 925100LCH" at bounding box center [1033, 486] width 473 height 19
drag, startPoint x: 961, startPoint y: 487, endPoint x: 889, endPoint y: 494, distance: 72.3
click at [882, 493] on div "Product Code: 925100LCH" at bounding box center [1033, 486] width 473 height 19
copy div "925100LCH"
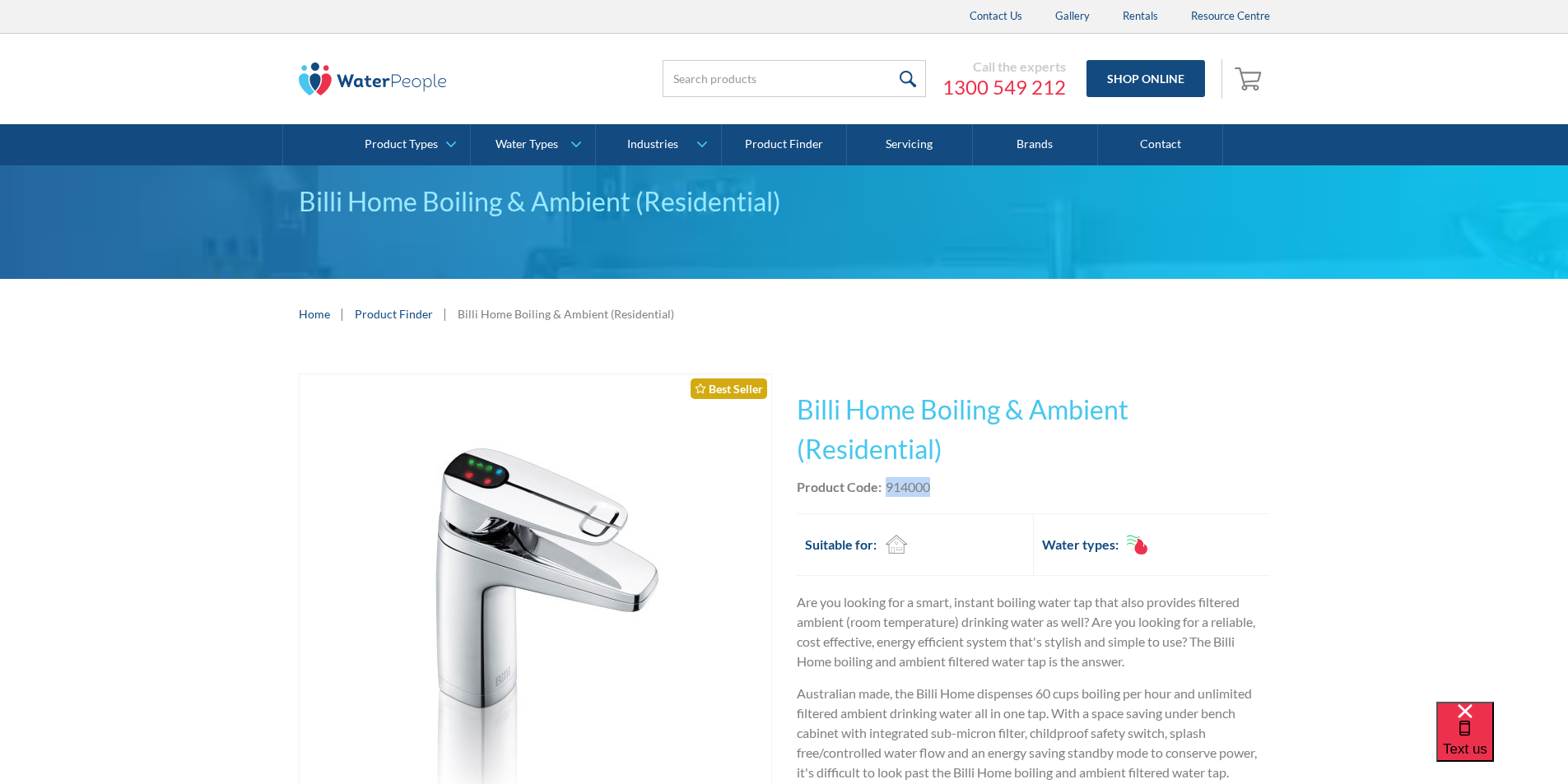
drag, startPoint x: 940, startPoint y: 484, endPoint x: 885, endPoint y: 484, distance: 55.0
click at [885, 483] on div "Product Code: 914000" at bounding box center [1033, 486] width 473 height 19
copy div "914000"
